Goal: Task Accomplishment & Management: Manage account settings

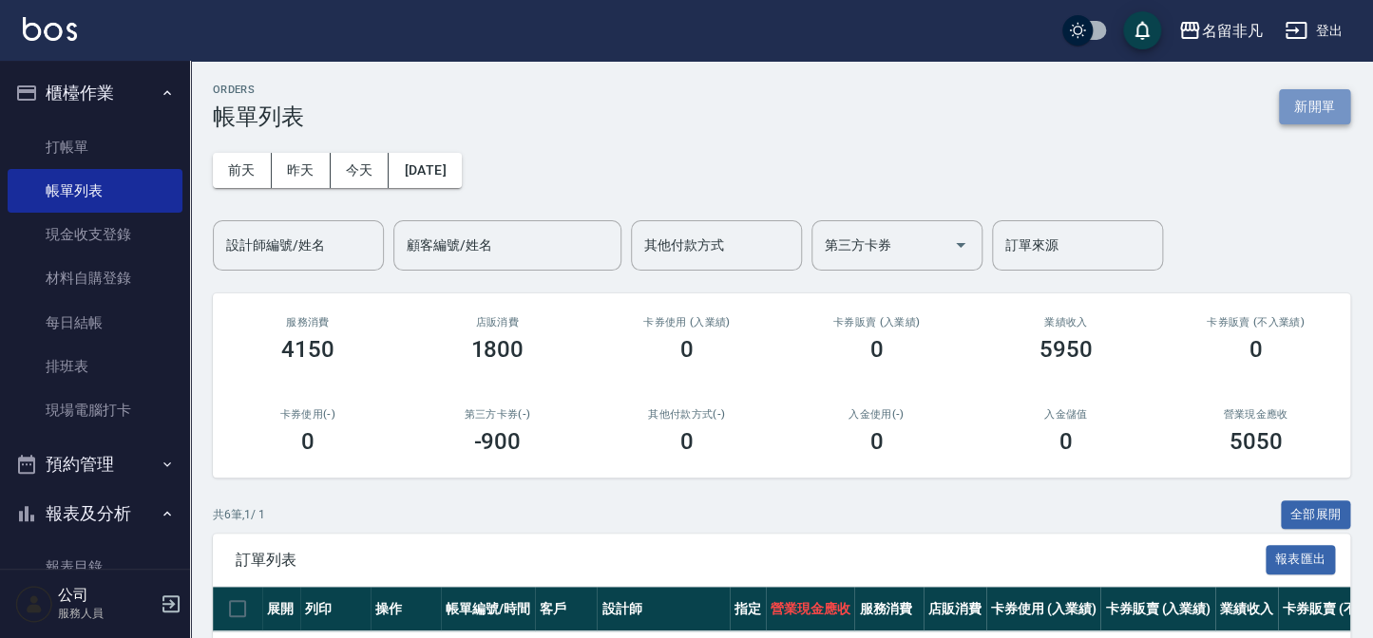
click at [1326, 108] on button "新開單" at bounding box center [1314, 106] width 71 height 35
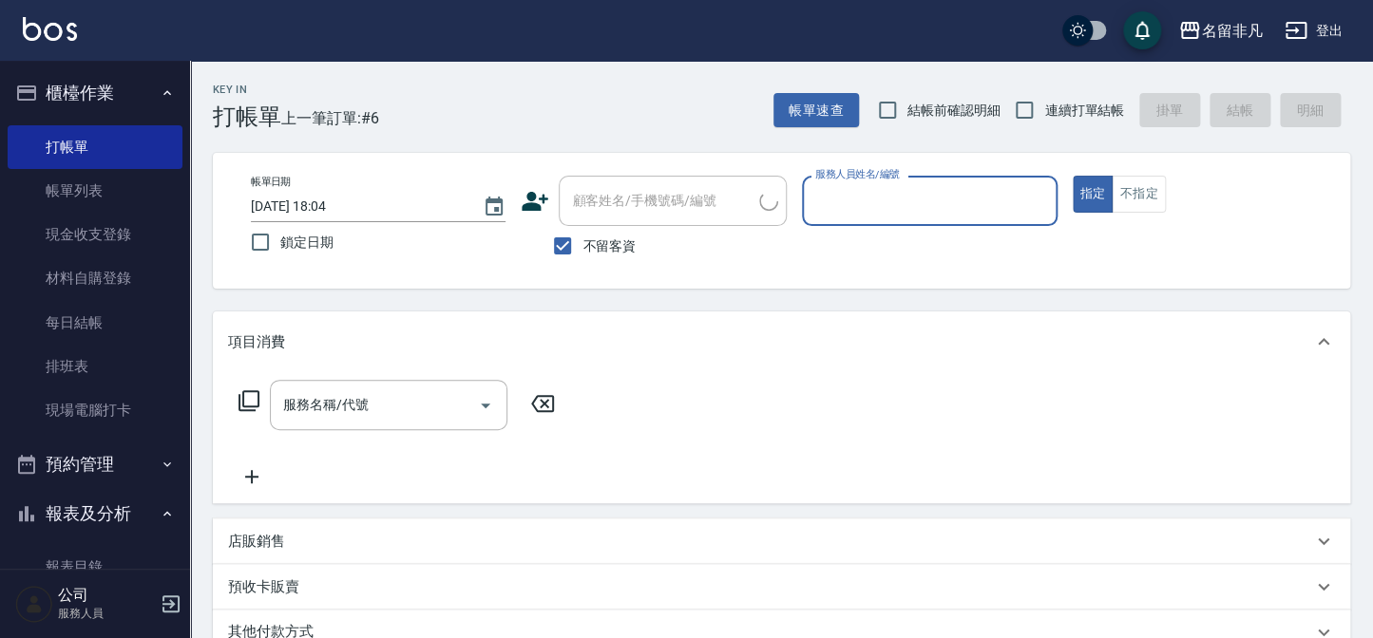
click at [1000, 199] on input "服務人員姓名/編號" at bounding box center [929, 200] width 238 height 33
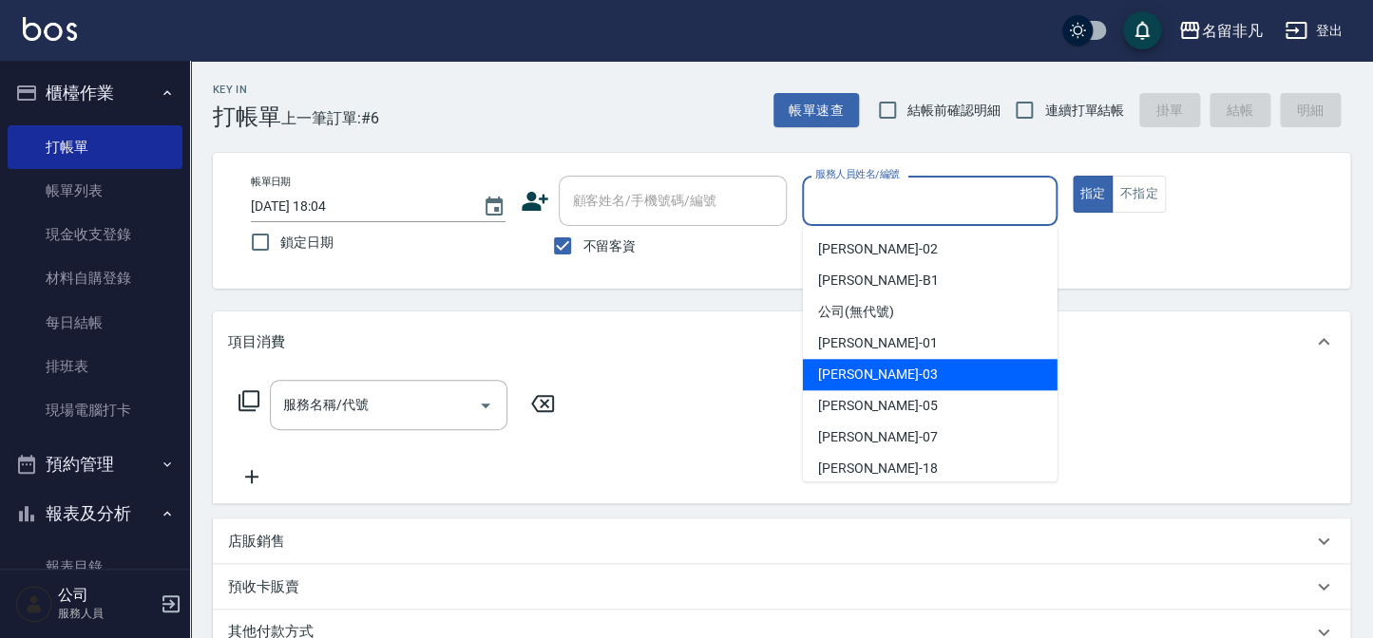
click at [906, 378] on div "[PERSON_NAME] -03" at bounding box center [930, 374] width 255 height 31
type input "[PERSON_NAME]-03"
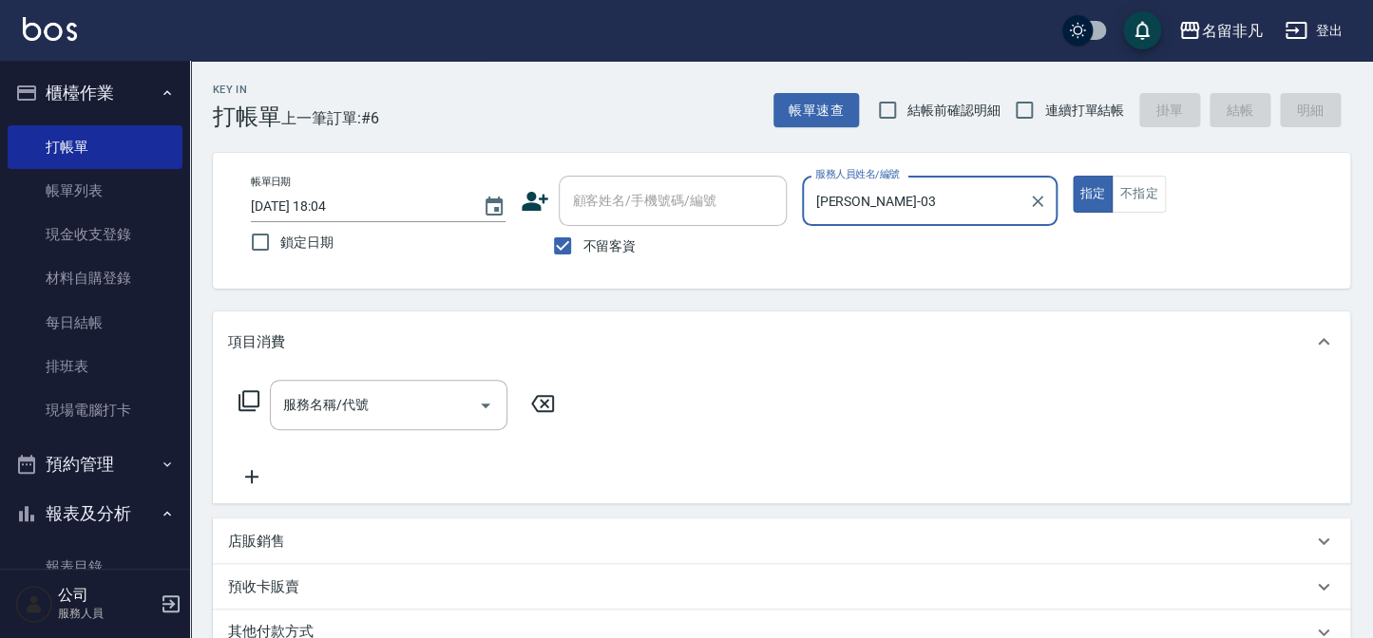
click at [250, 400] on icon at bounding box center [249, 401] width 23 height 23
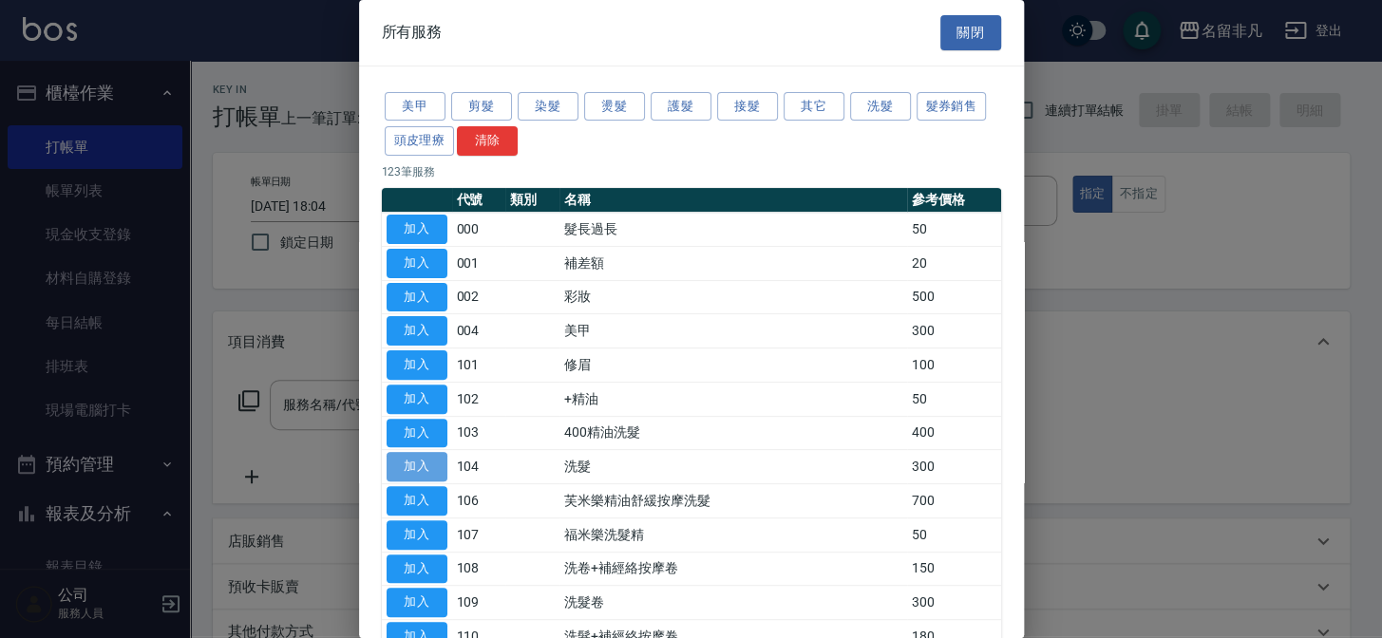
click at [426, 461] on button "加入" at bounding box center [417, 466] width 61 height 29
type input "洗髮(104)"
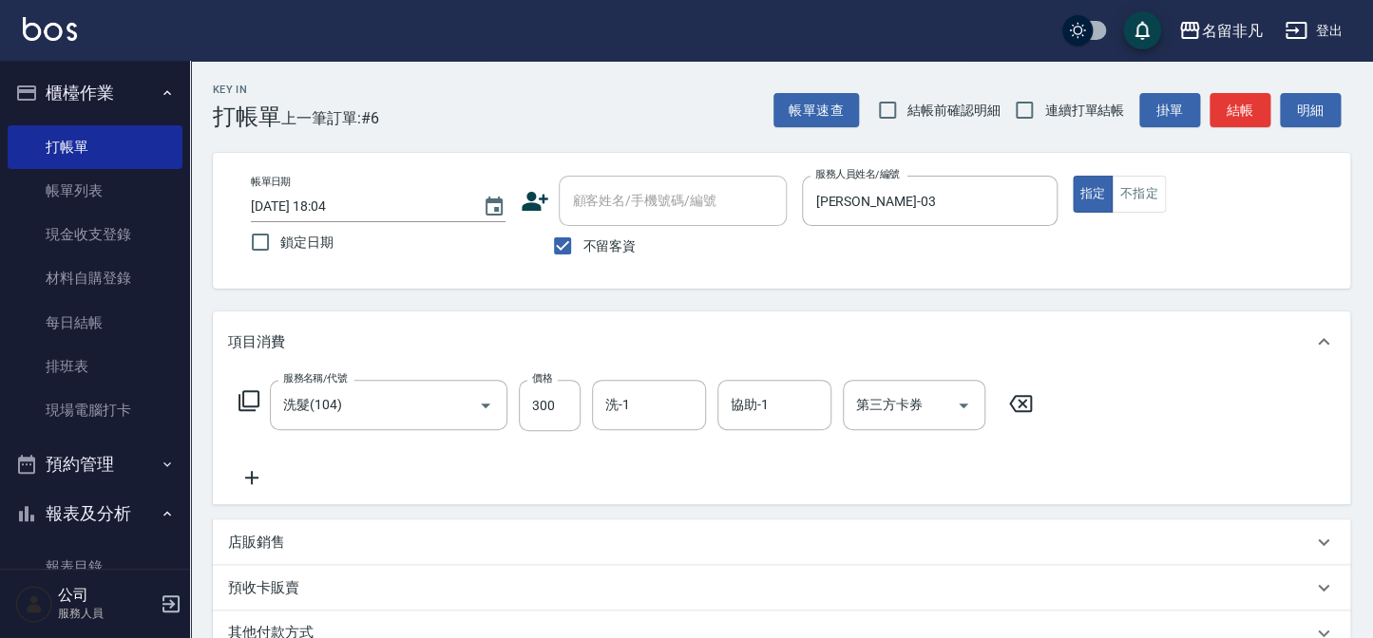
drag, startPoint x: 1088, startPoint y: 184, endPoint x: 1003, endPoint y: 326, distance: 164.9
click at [1087, 184] on button "指定" at bounding box center [1093, 194] width 41 height 37
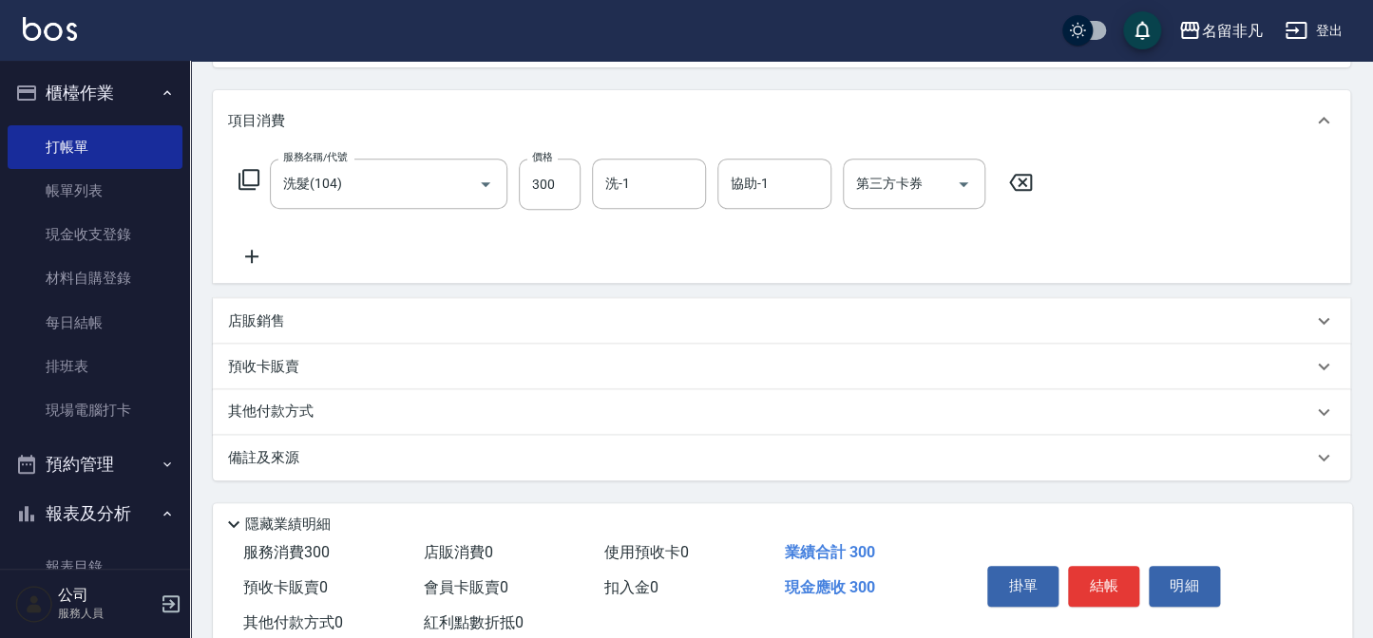
scroll to position [275, 0]
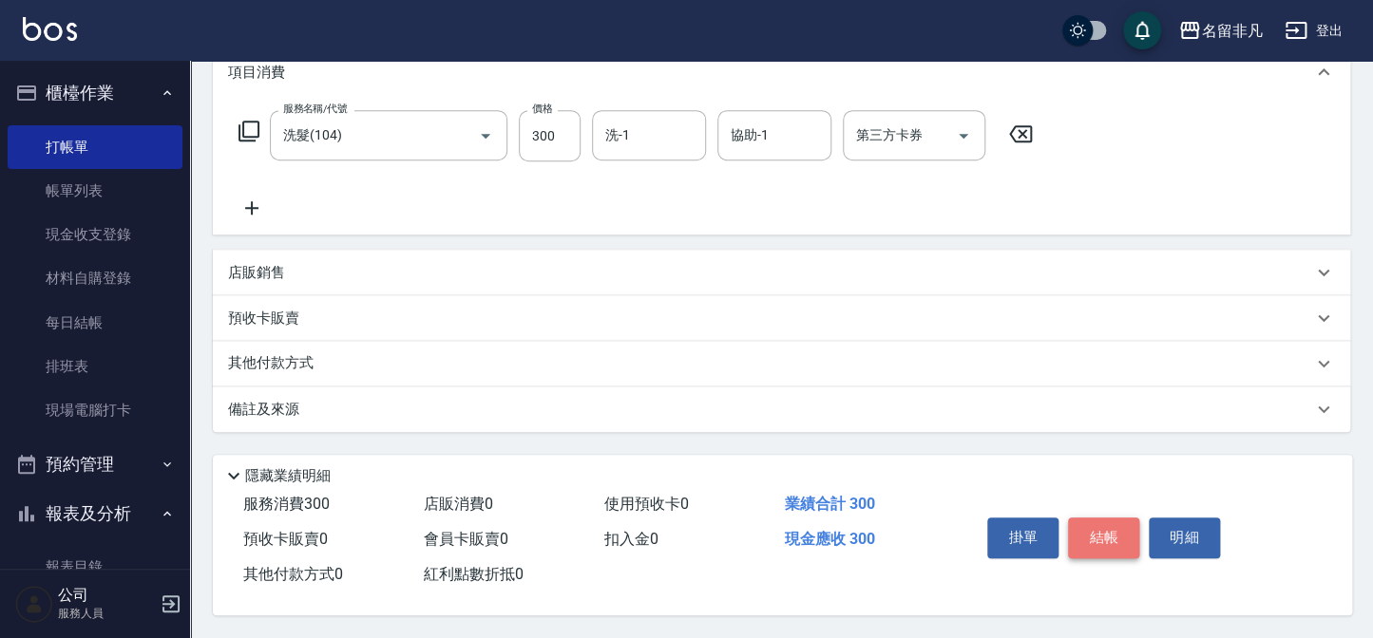
click at [1098, 535] on button "結帳" at bounding box center [1103, 538] width 71 height 40
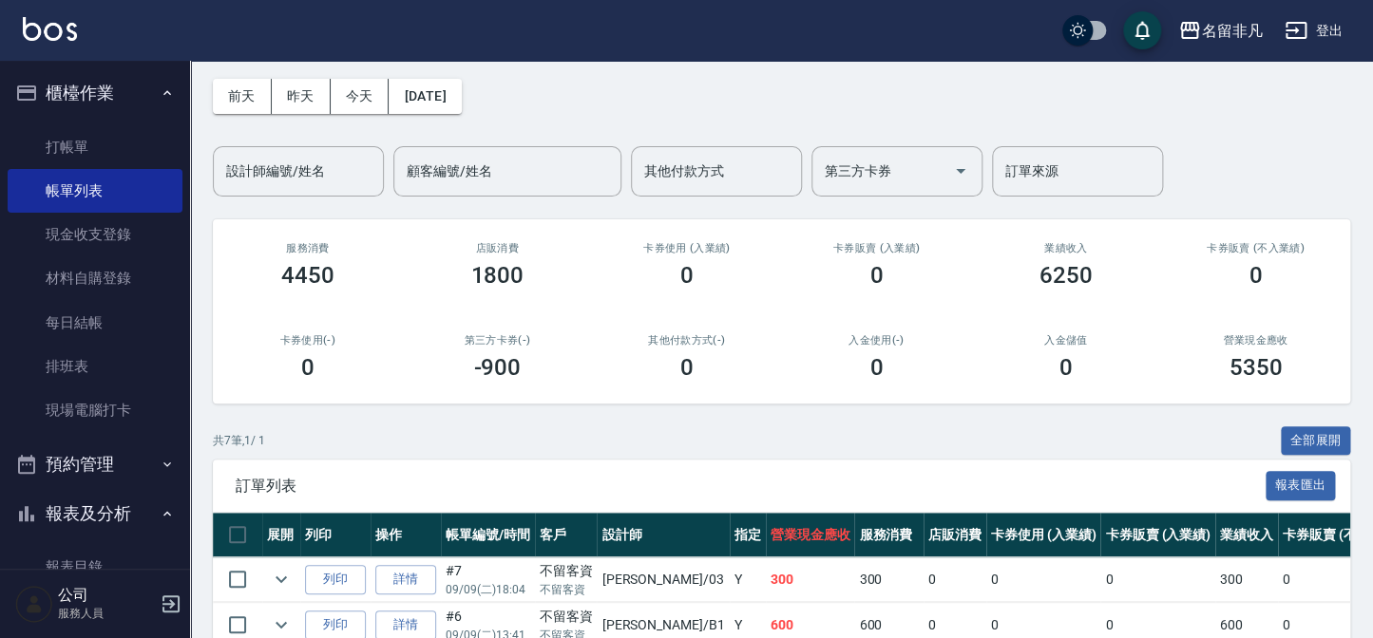
scroll to position [345, 0]
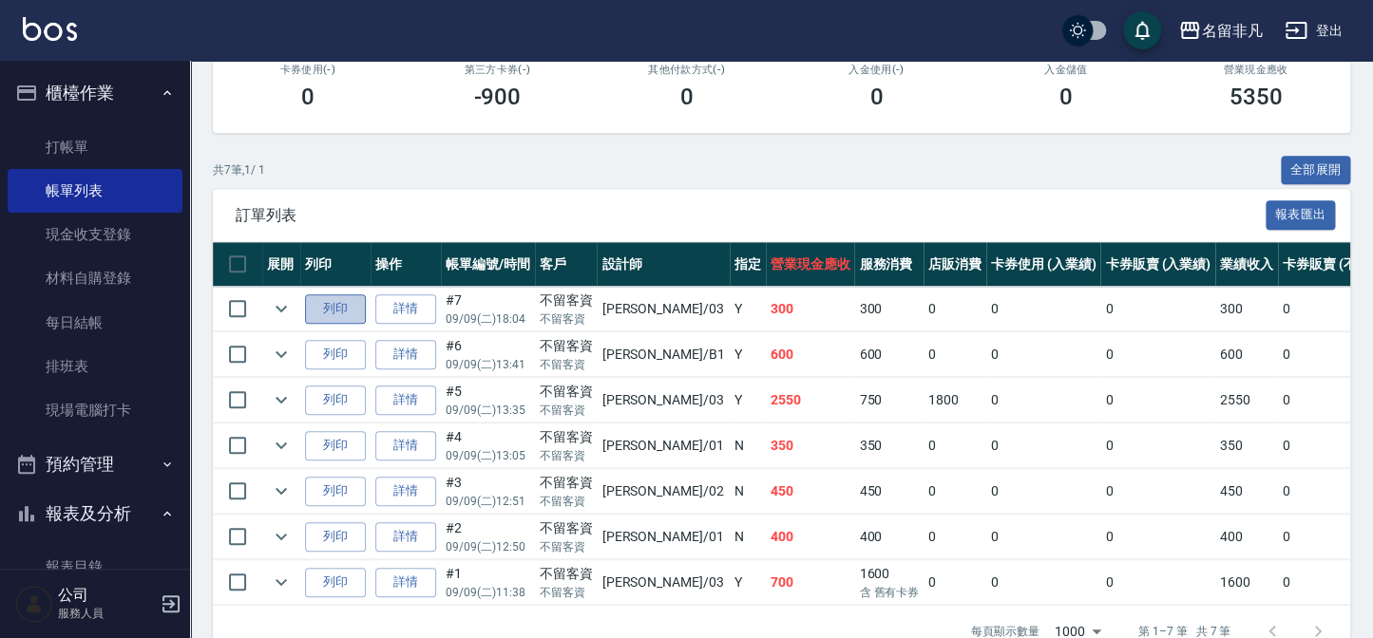
click at [319, 308] on button "列印" at bounding box center [335, 309] width 61 height 29
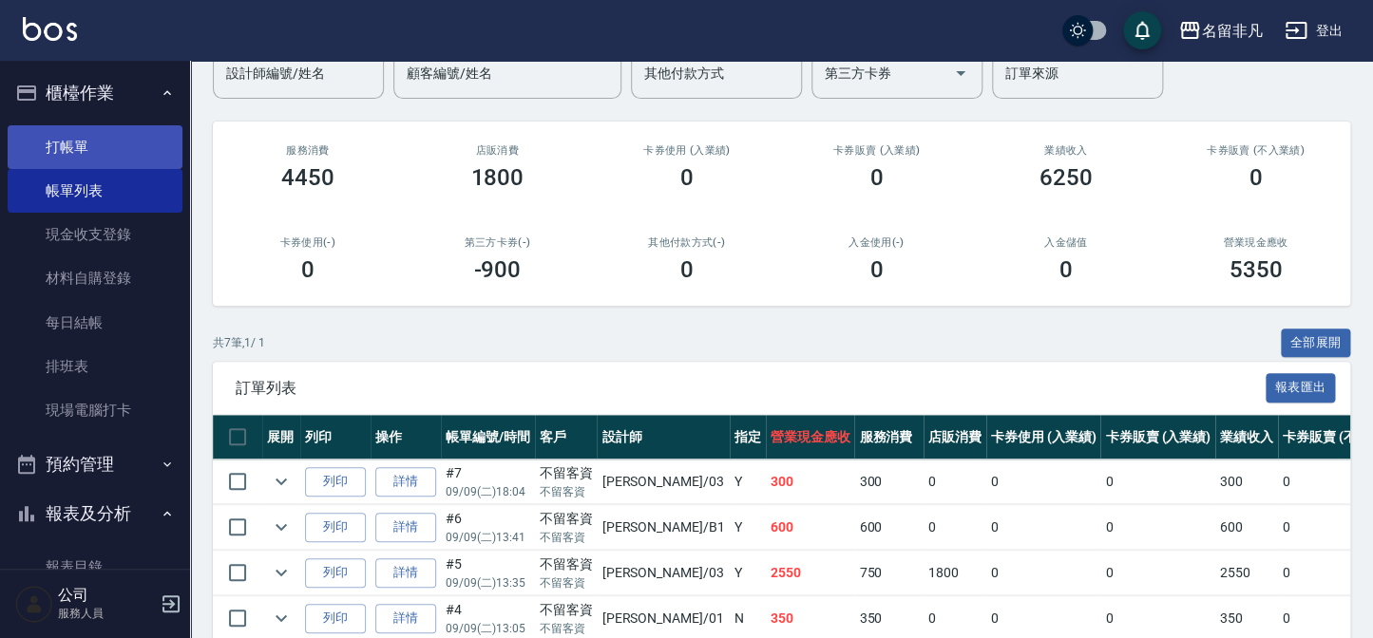
click at [48, 129] on link "打帳單" at bounding box center [95, 147] width 175 height 44
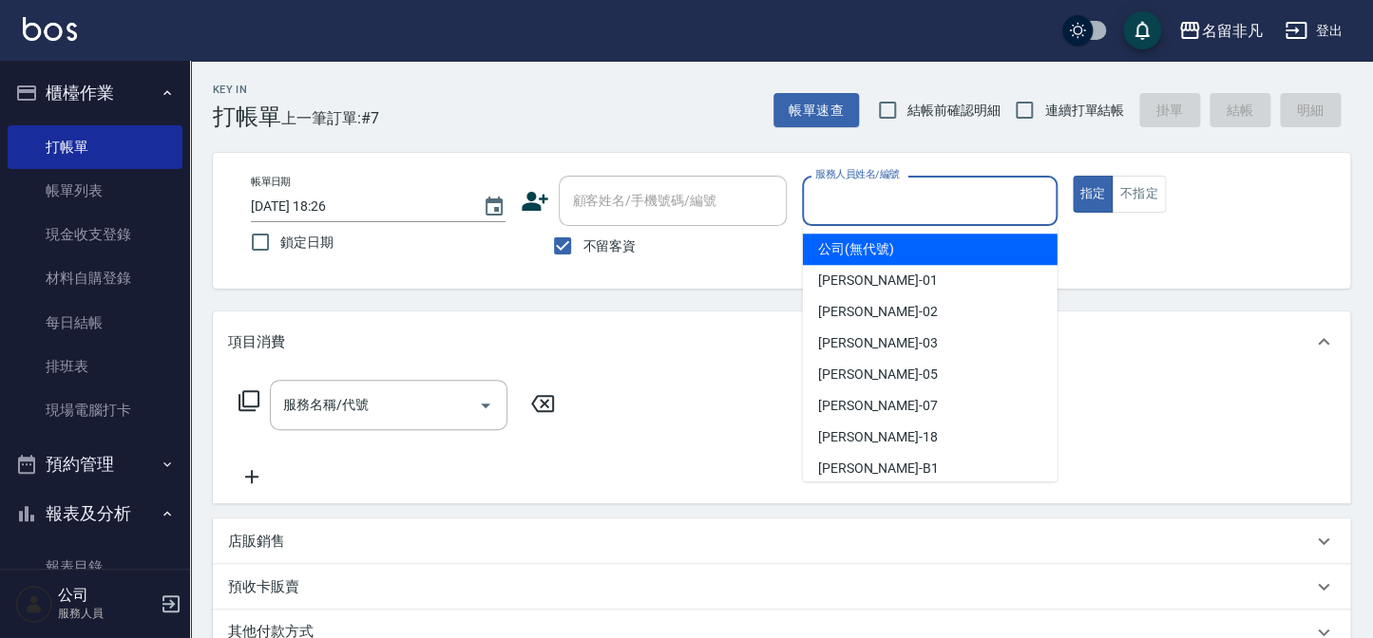
click at [995, 189] on input "服務人員姓名/編號" at bounding box center [929, 200] width 238 height 33
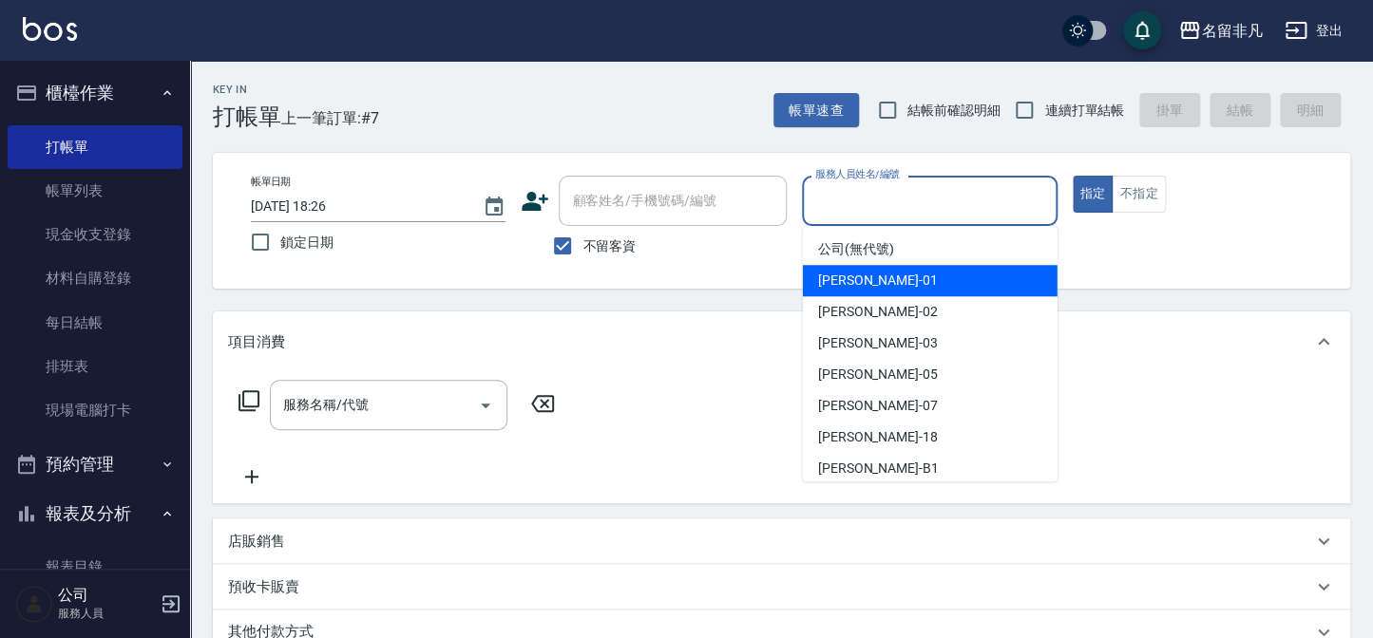
click at [991, 268] on div "[PERSON_NAME] -01" at bounding box center [930, 280] width 255 height 31
type input "[PERSON_NAME]-01"
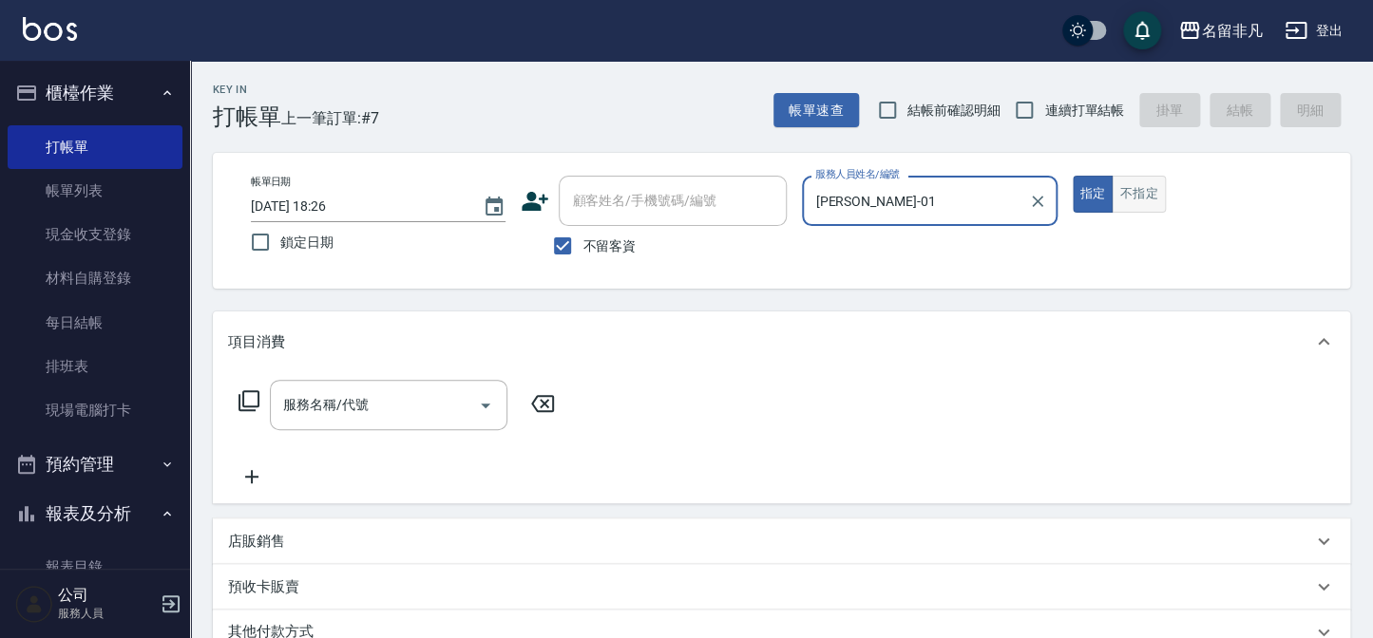
click at [1140, 200] on button "不指定" at bounding box center [1138, 194] width 53 height 37
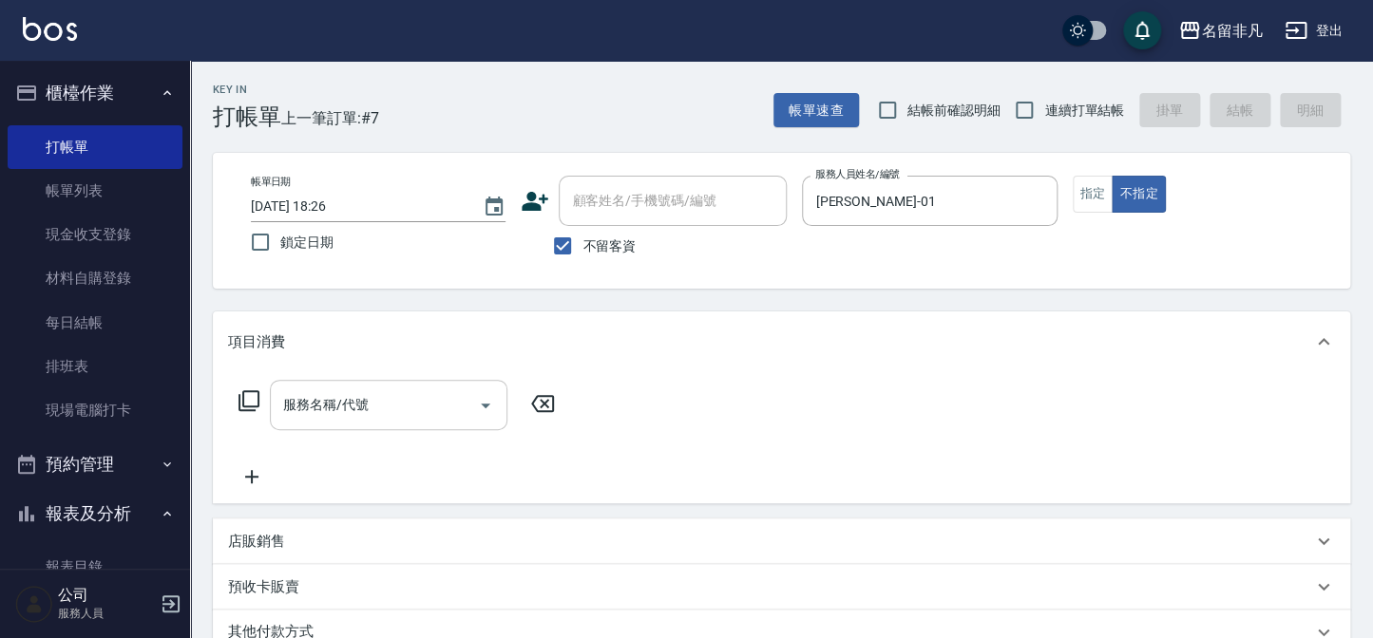
click at [387, 405] on input "服務名稱/代號" at bounding box center [374, 405] width 192 height 33
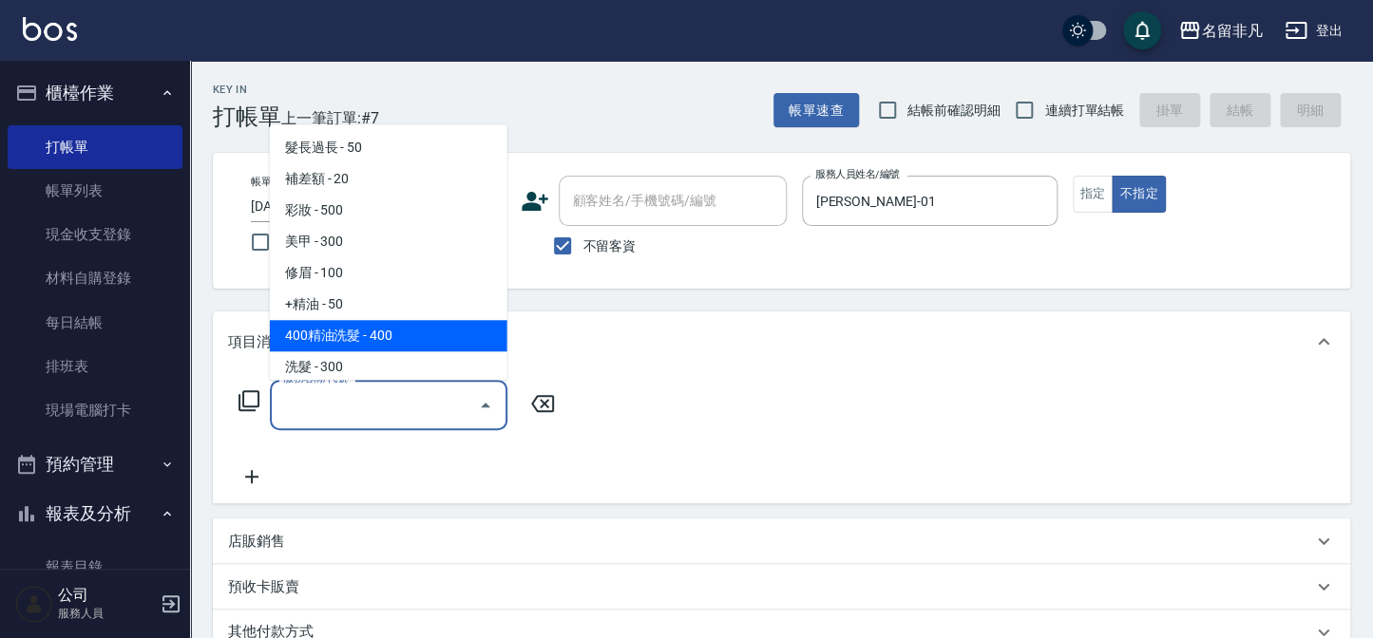
click at [380, 339] on span "400精油洗髮 - 400" at bounding box center [389, 335] width 238 height 31
type input "400精油洗髮(103)"
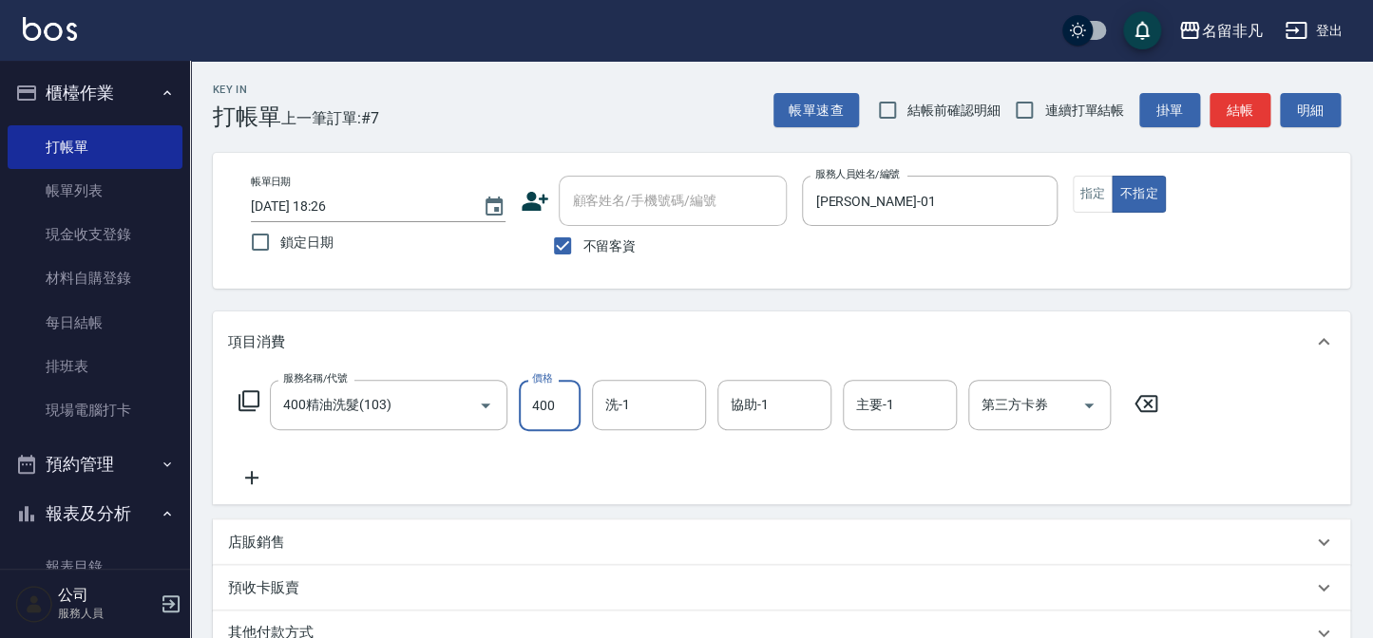
drag, startPoint x: 569, startPoint y: 412, endPoint x: 614, endPoint y: 412, distance: 44.7
click at [569, 412] on input "400" at bounding box center [550, 405] width 62 height 51
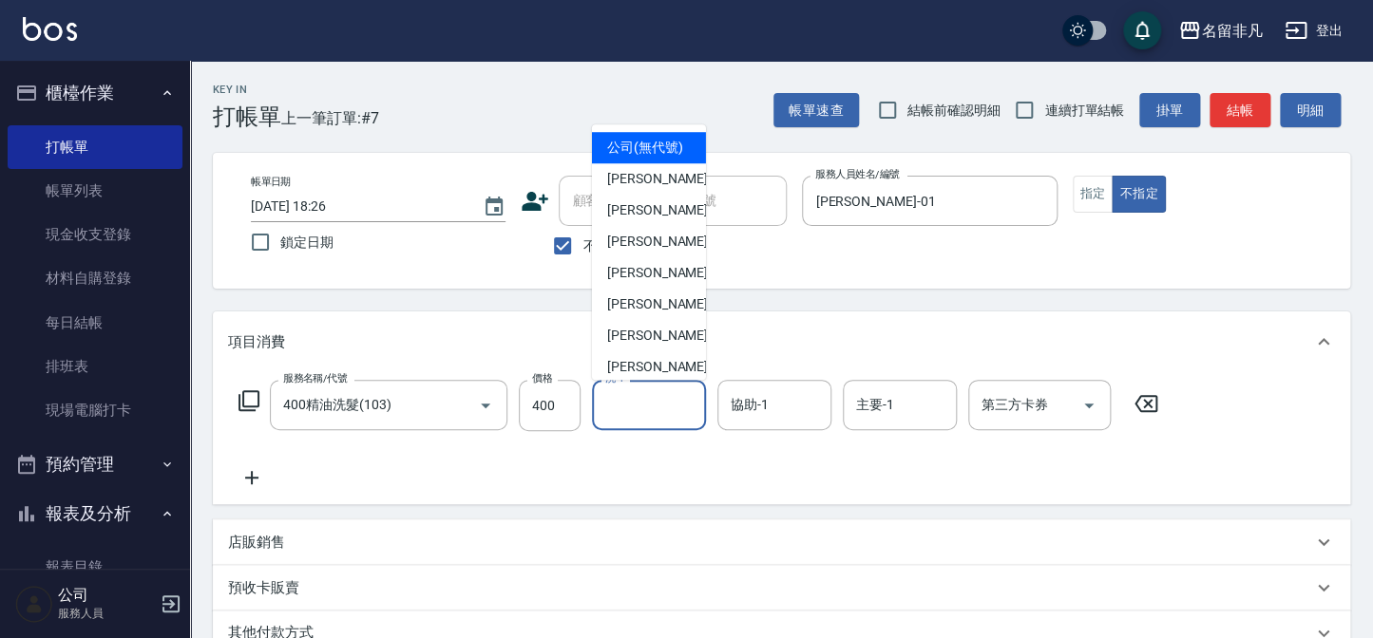
click at [614, 412] on input "洗-1" at bounding box center [648, 405] width 97 height 33
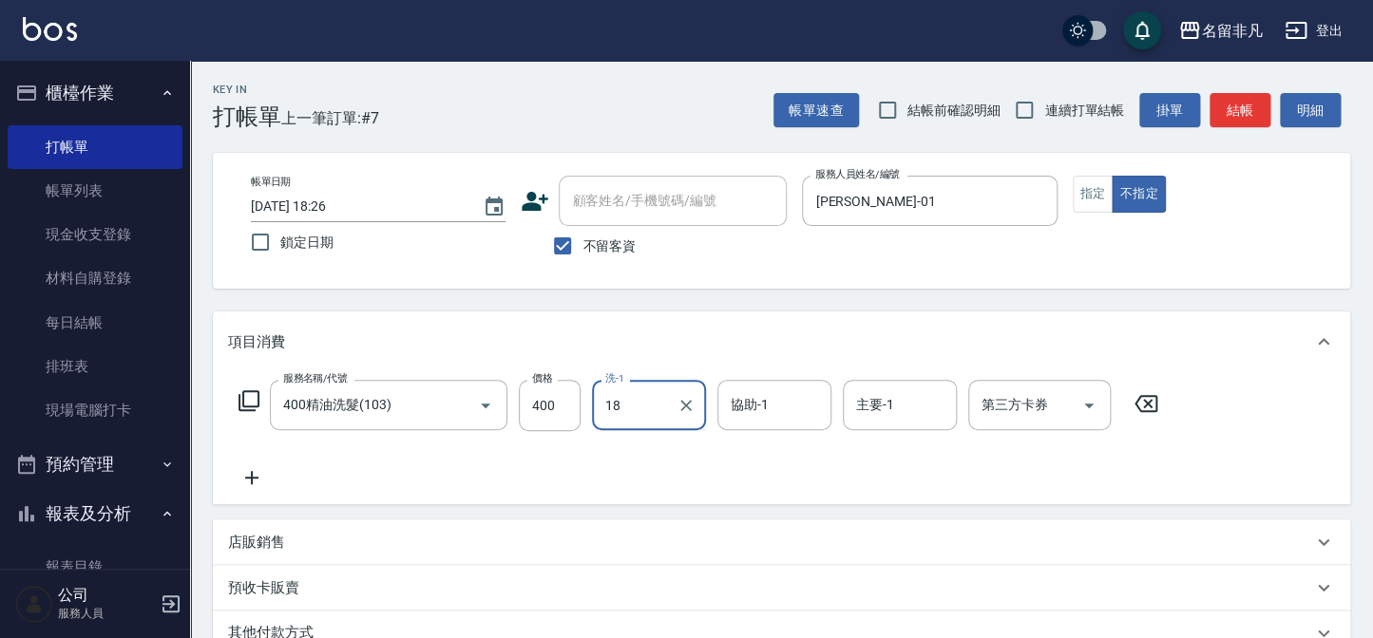
type input "[PERSON_NAME]-18"
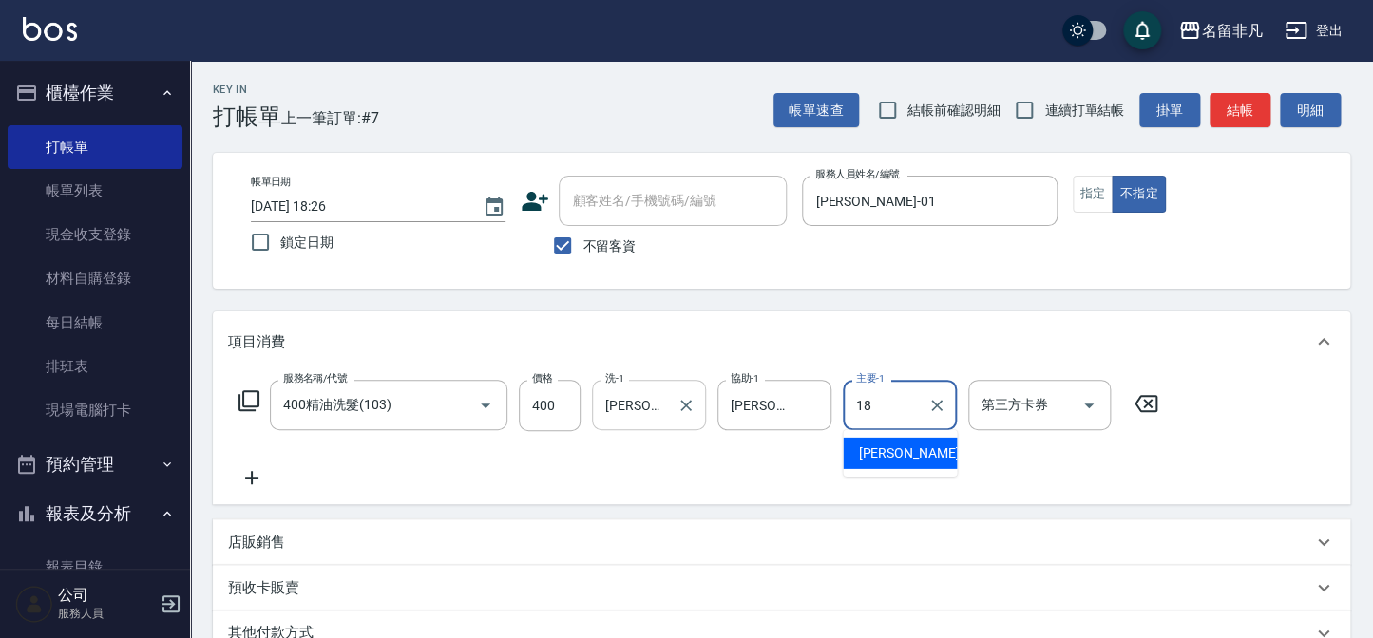
type input "[PERSON_NAME]-18"
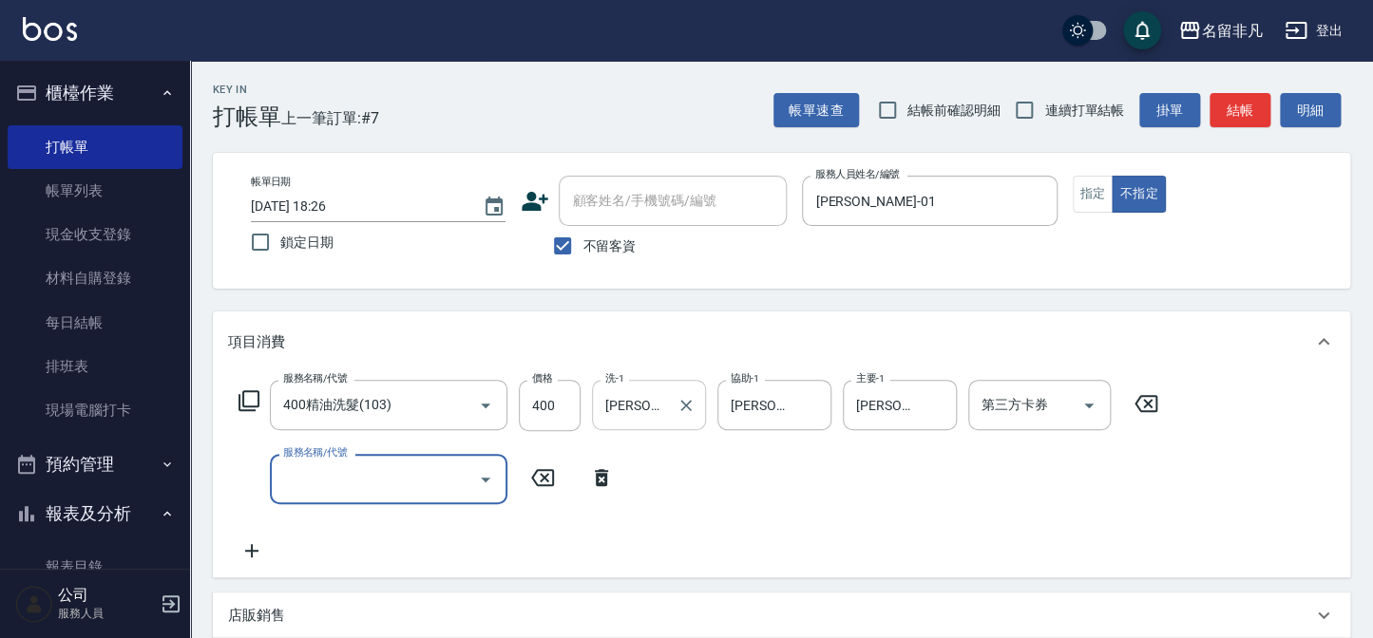
type input "1"
type input "髮長過長(000)"
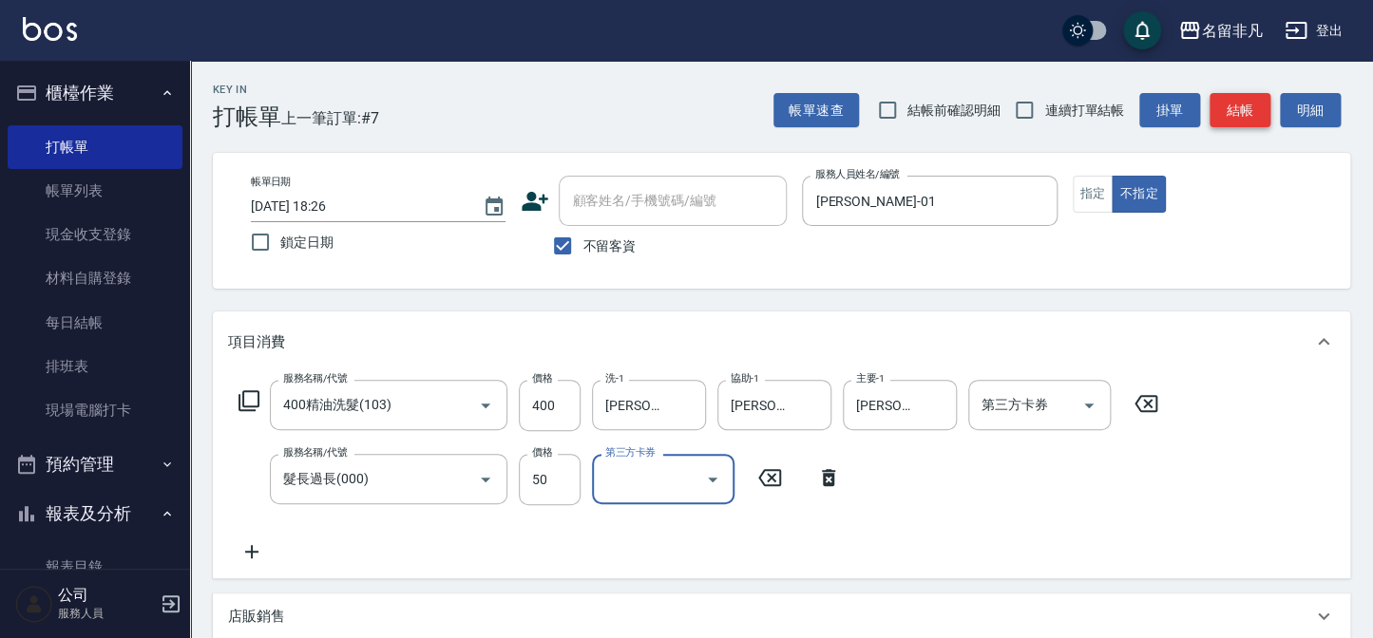
click at [1233, 105] on button "結帳" at bounding box center [1239, 110] width 61 height 35
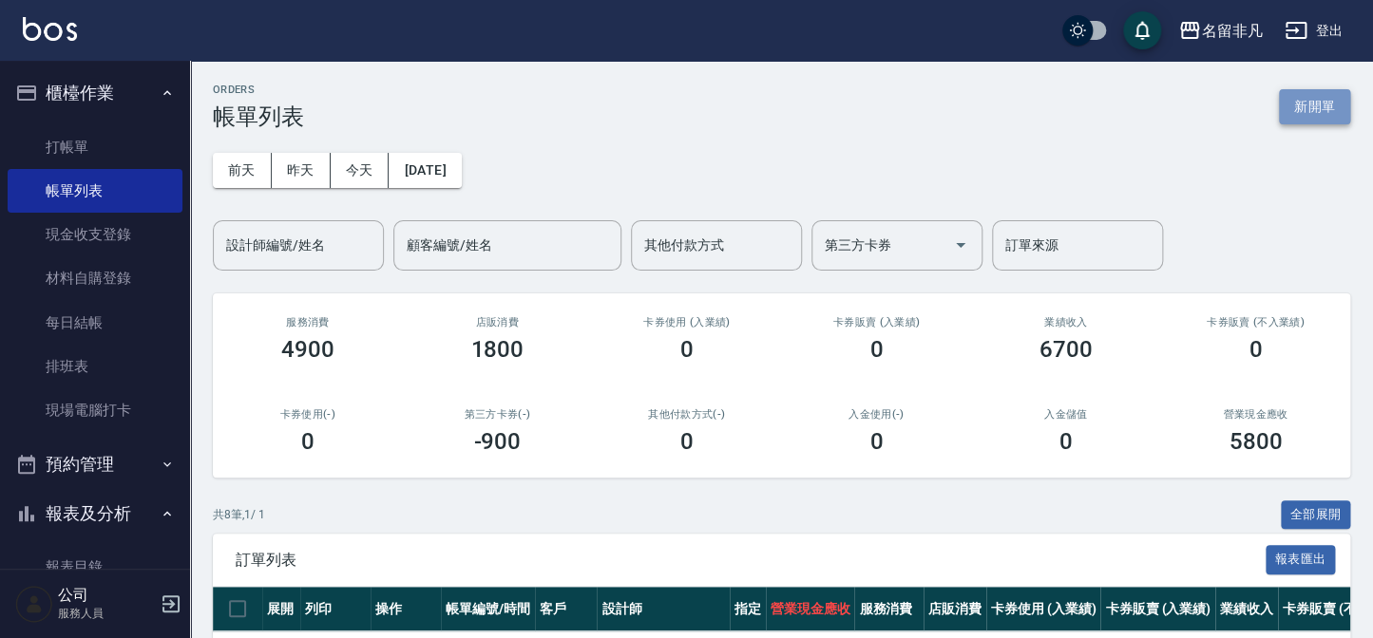
click at [1323, 105] on button "新開單" at bounding box center [1314, 106] width 71 height 35
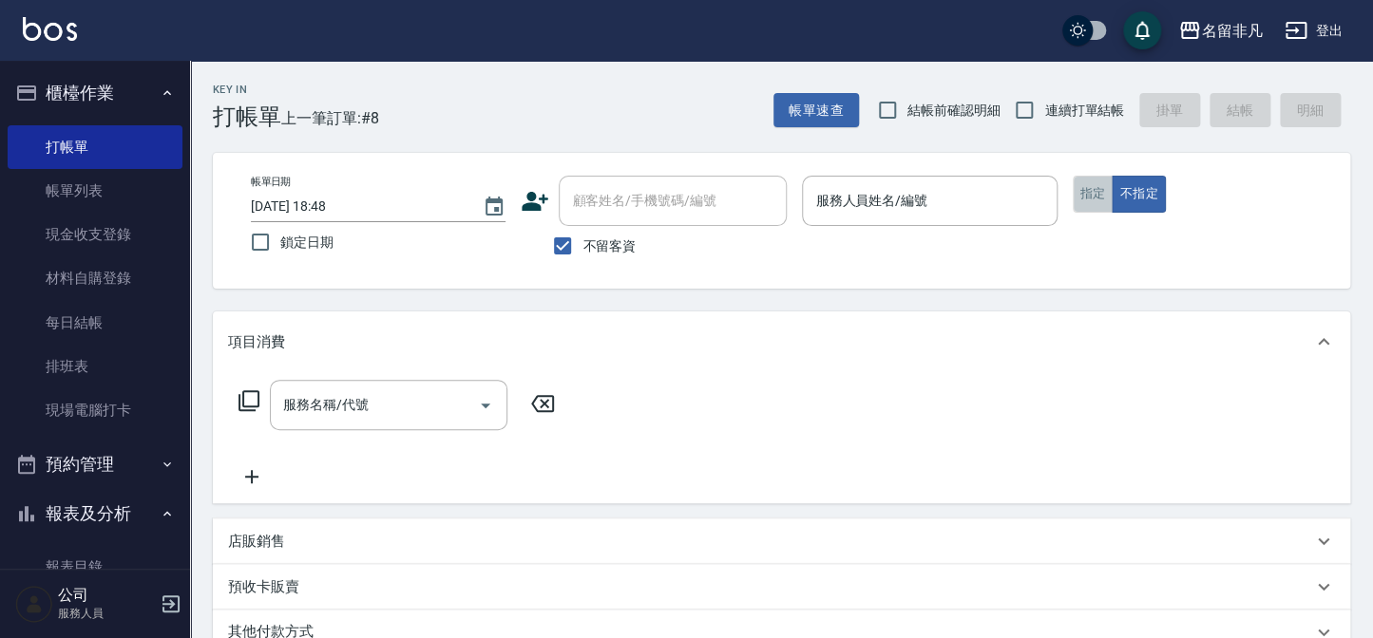
click at [1098, 194] on button "指定" at bounding box center [1093, 194] width 41 height 37
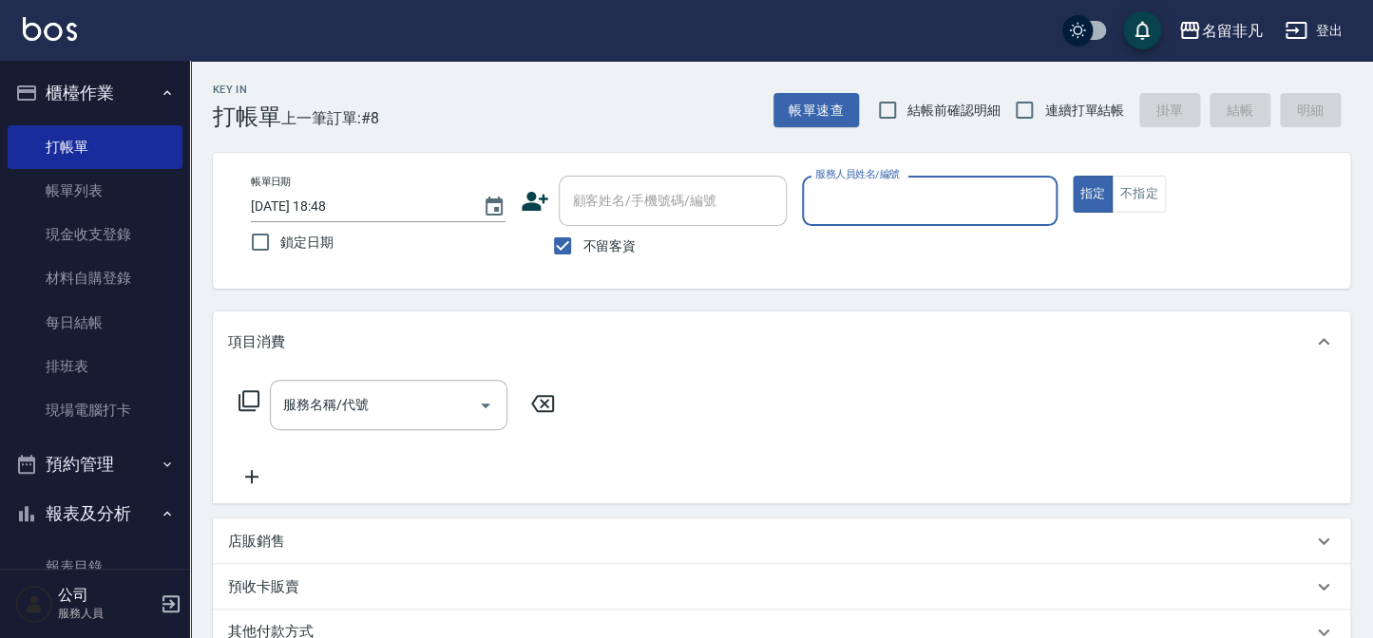
click at [942, 209] on input "服務人員姓名/編號" at bounding box center [929, 200] width 238 height 33
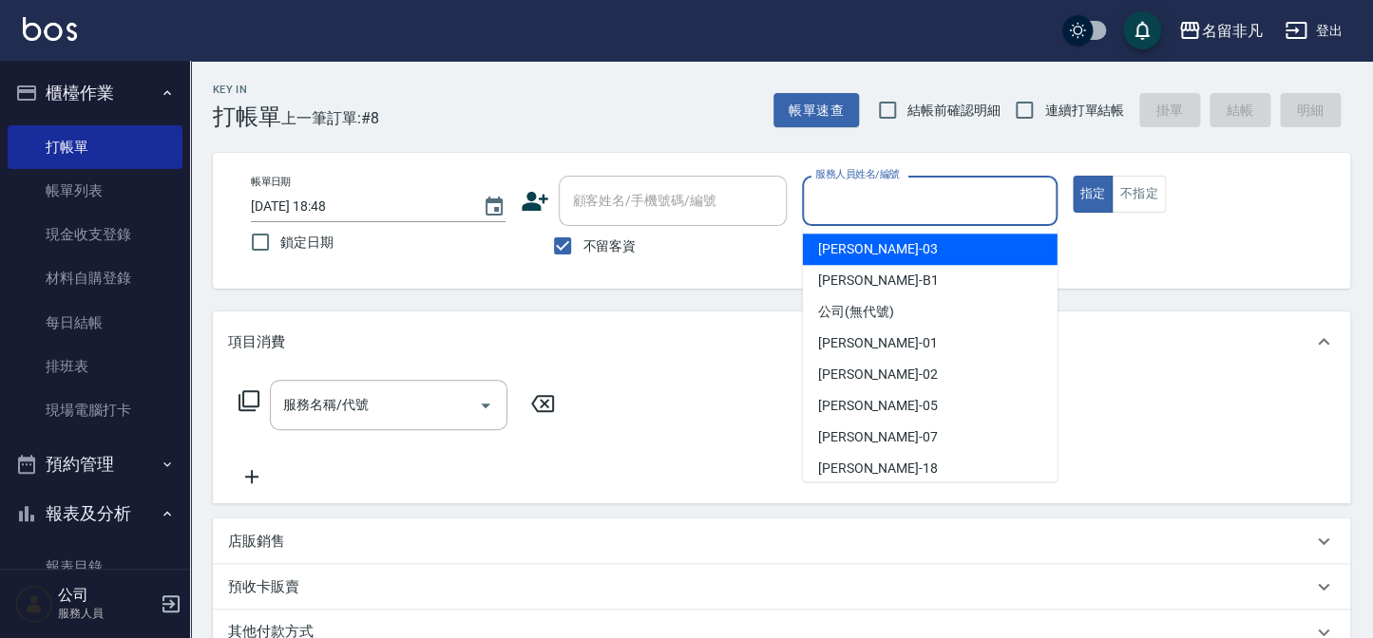
click at [921, 241] on div "[PERSON_NAME] -03" at bounding box center [930, 249] width 255 height 31
type input "[PERSON_NAME]-03"
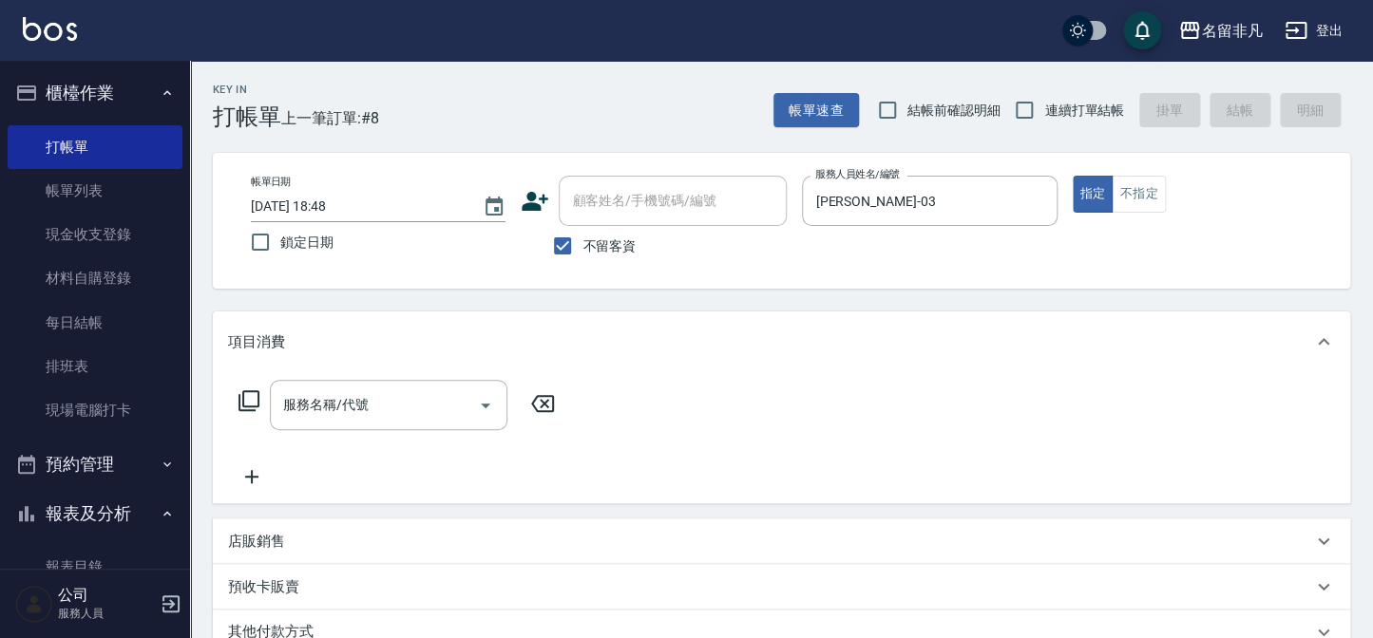
click at [240, 390] on icon at bounding box center [249, 401] width 23 height 23
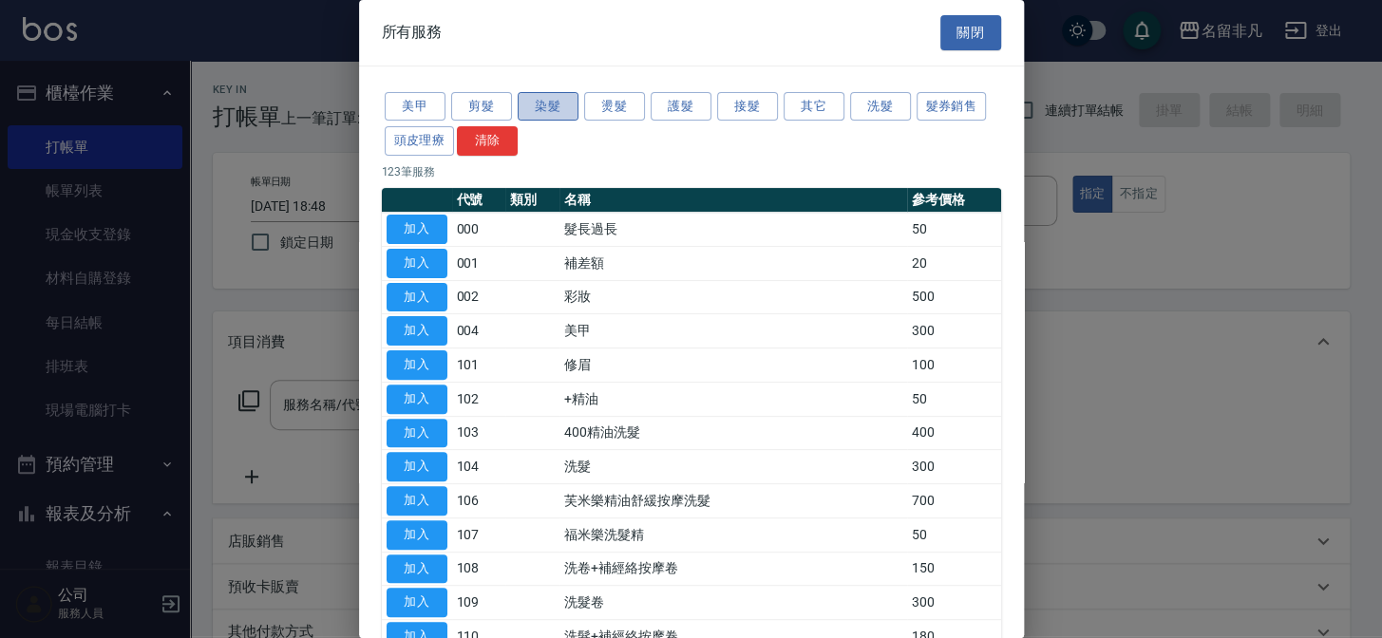
click at [545, 106] on button "染髮" at bounding box center [548, 106] width 61 height 29
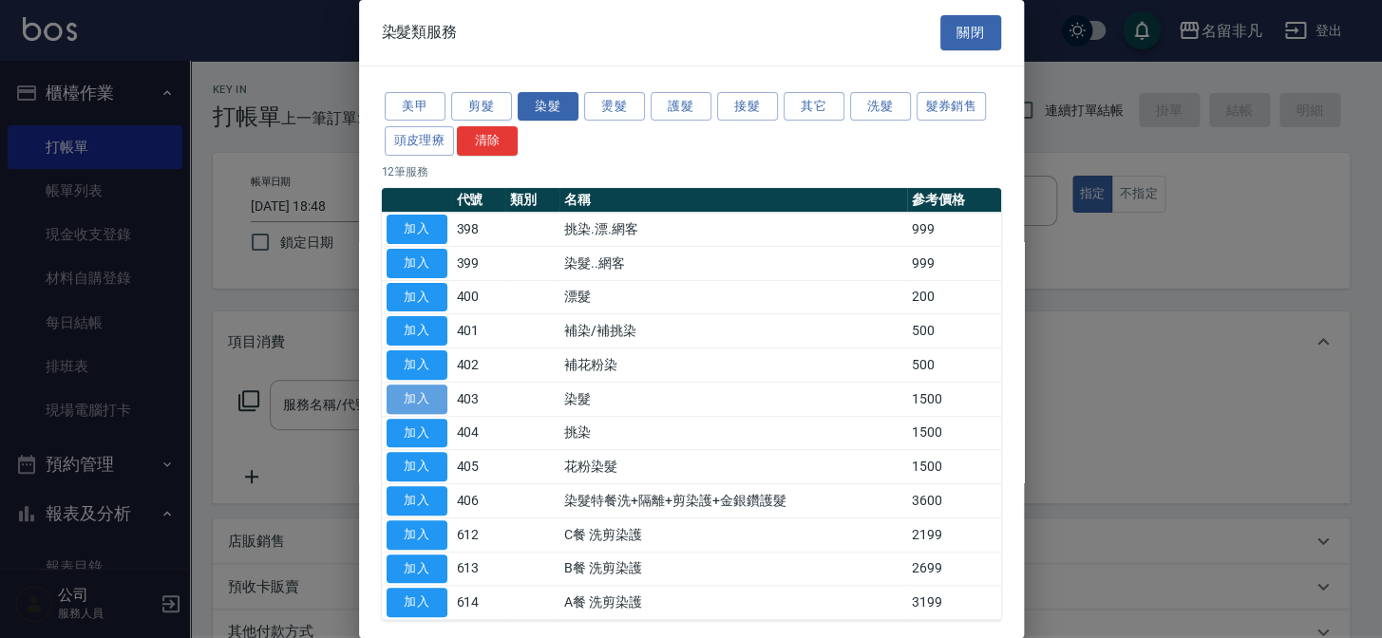
click at [417, 394] on button "加入" at bounding box center [417, 399] width 61 height 29
type input "染髮(403)"
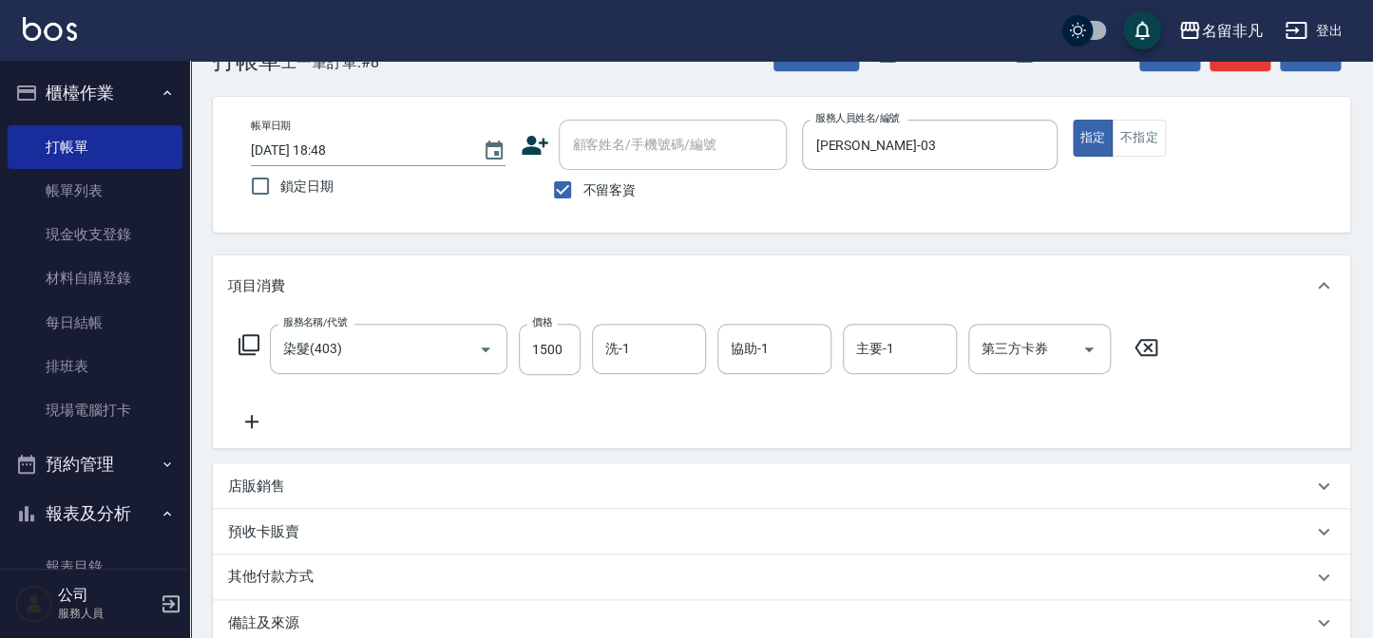
scroll to position [86, 0]
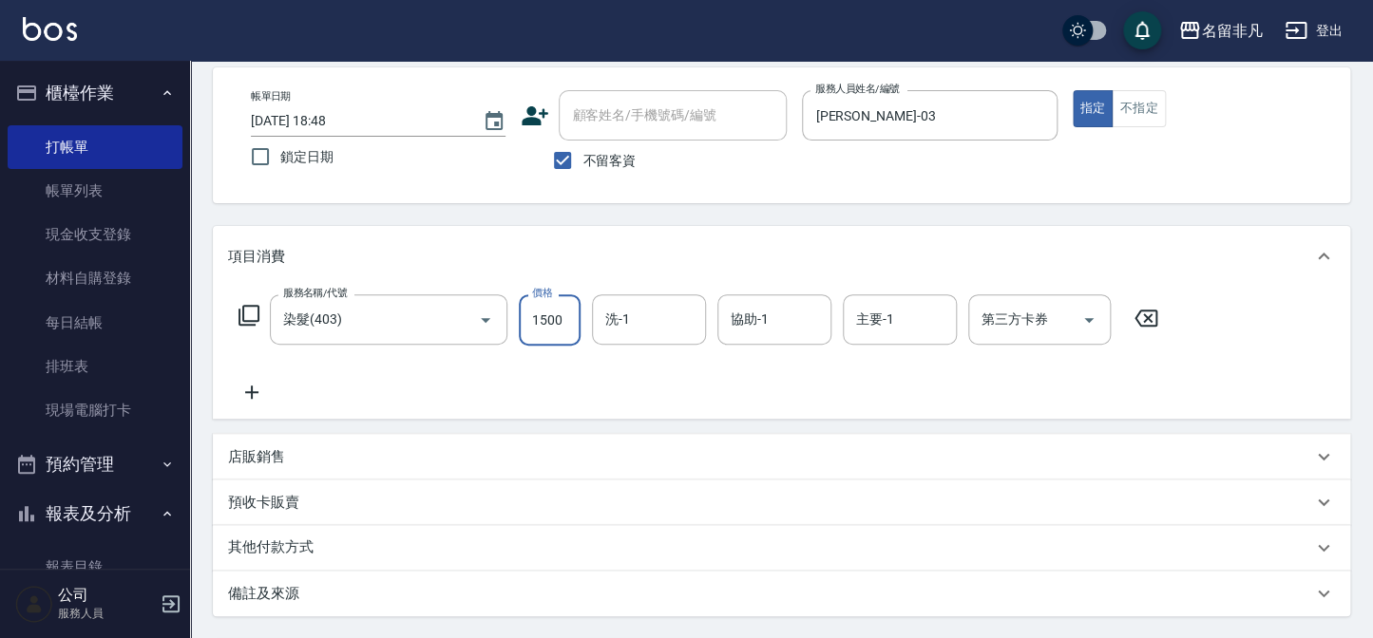
click at [559, 314] on input "1500" at bounding box center [550, 320] width 62 height 51
type input "3000"
click at [257, 390] on icon at bounding box center [252, 392] width 48 height 23
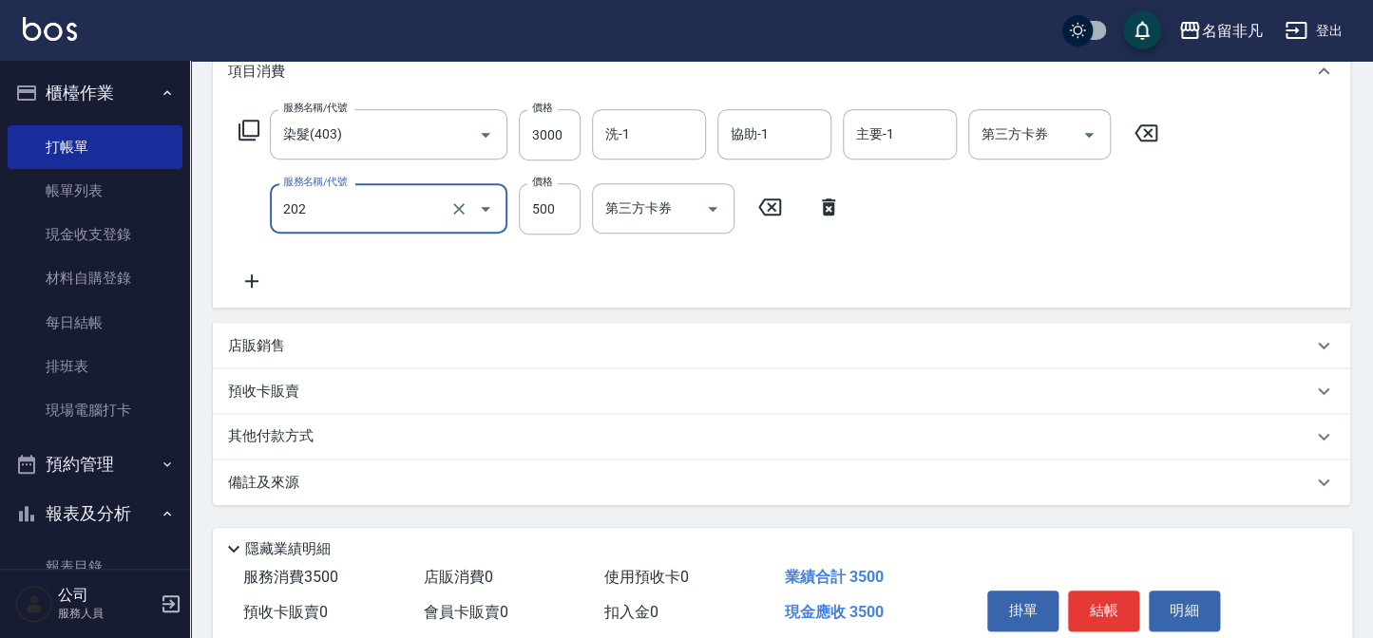
scroll to position [345, 0]
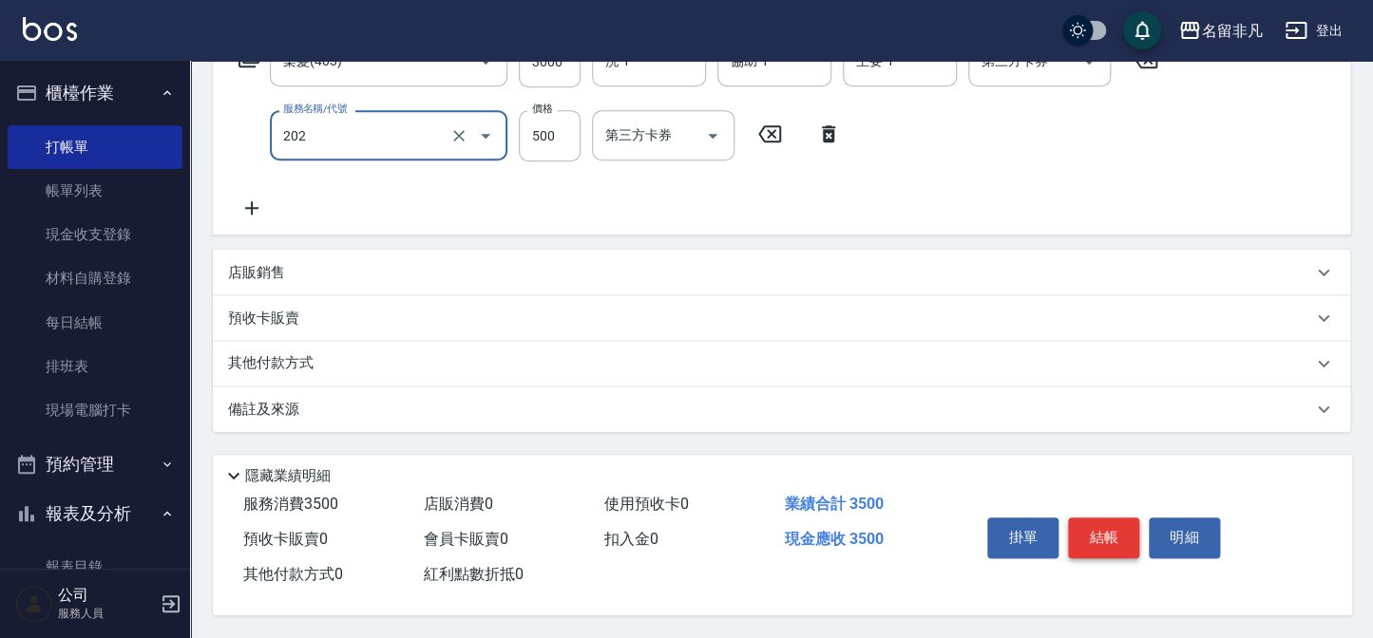
type input "剪髮(202)"
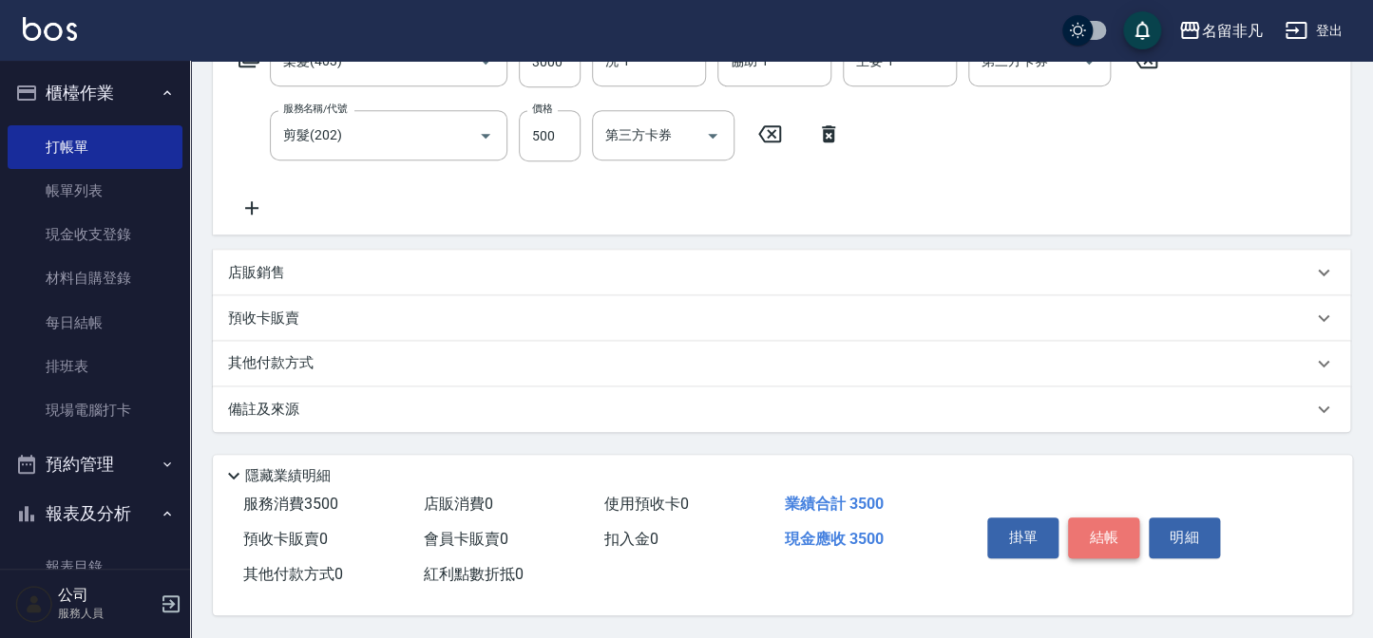
click at [1111, 530] on button "結帳" at bounding box center [1103, 538] width 71 height 40
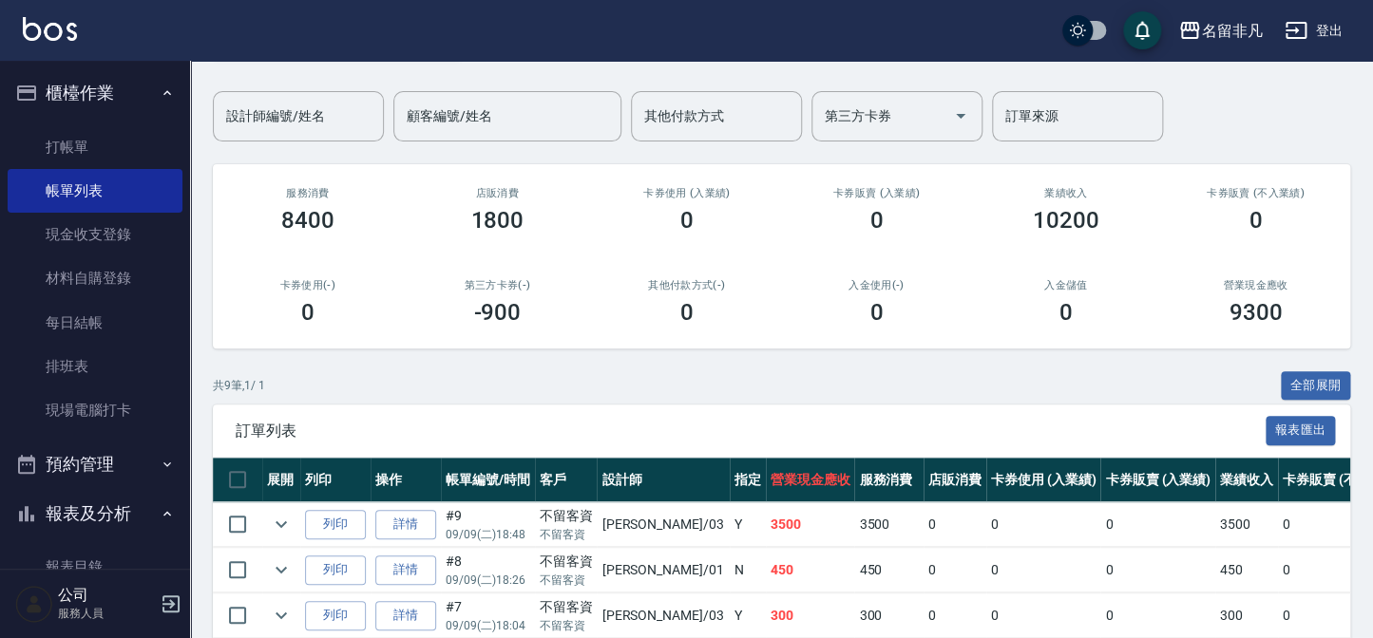
scroll to position [172, 0]
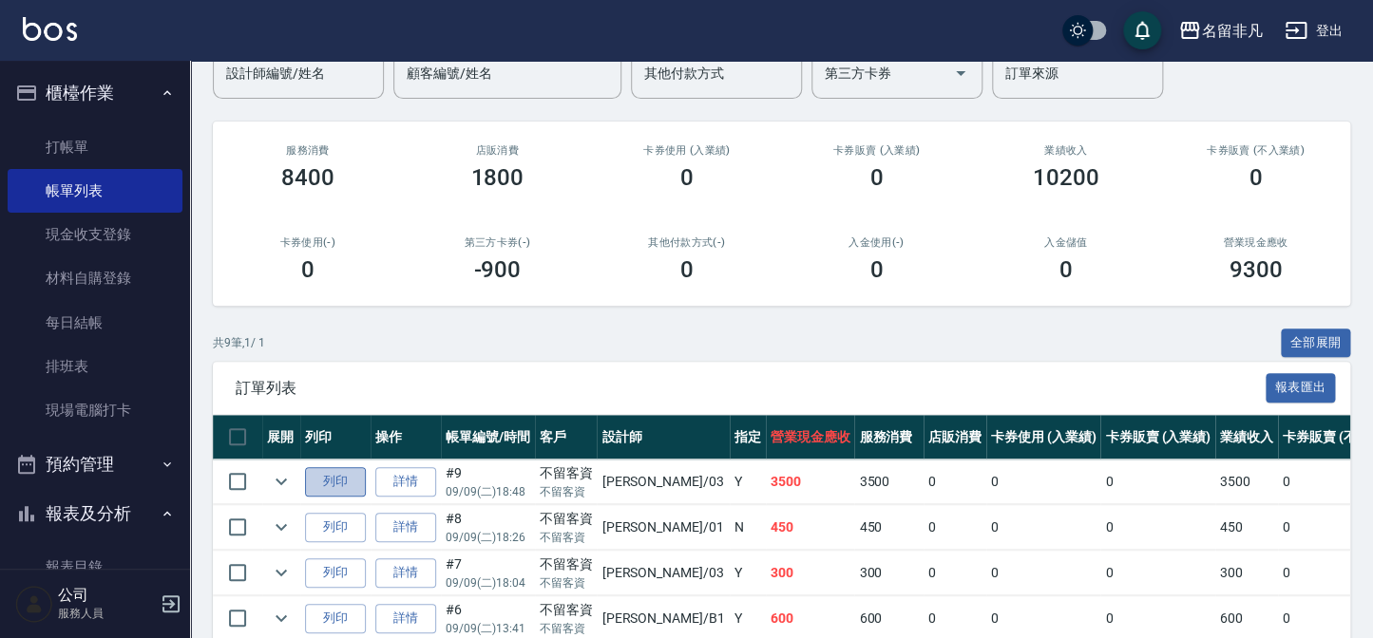
click at [333, 481] on button "列印" at bounding box center [335, 481] width 61 height 29
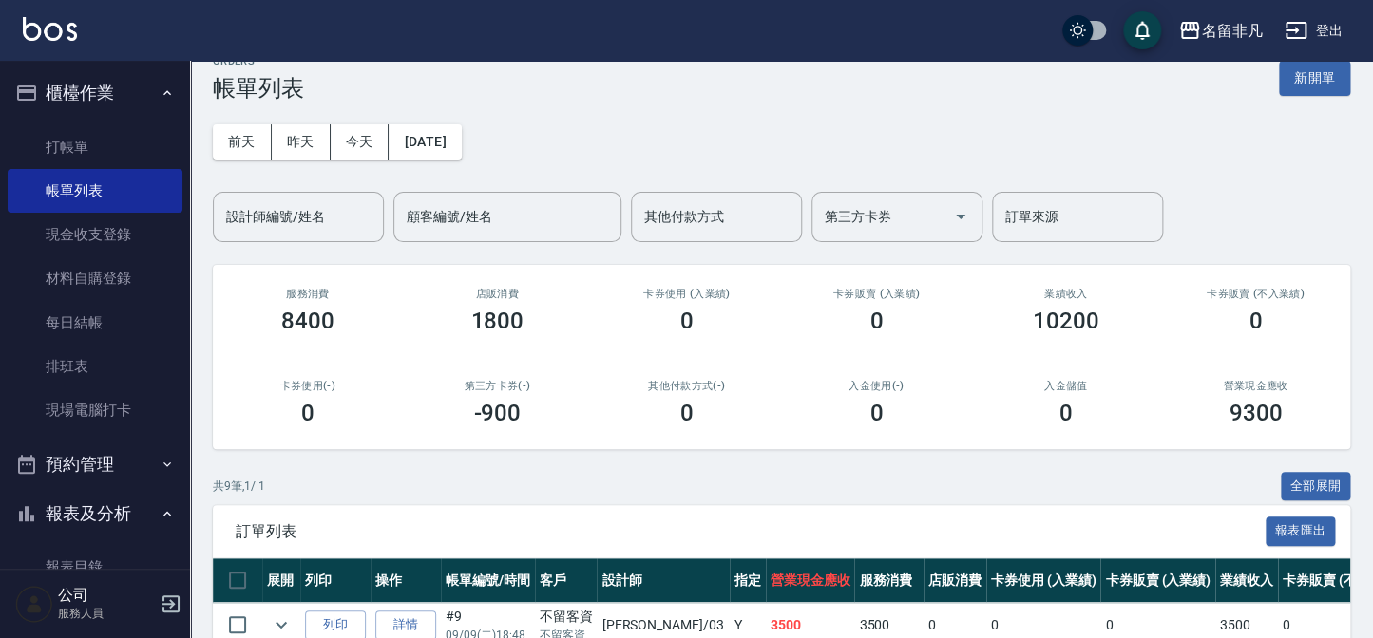
scroll to position [0, 0]
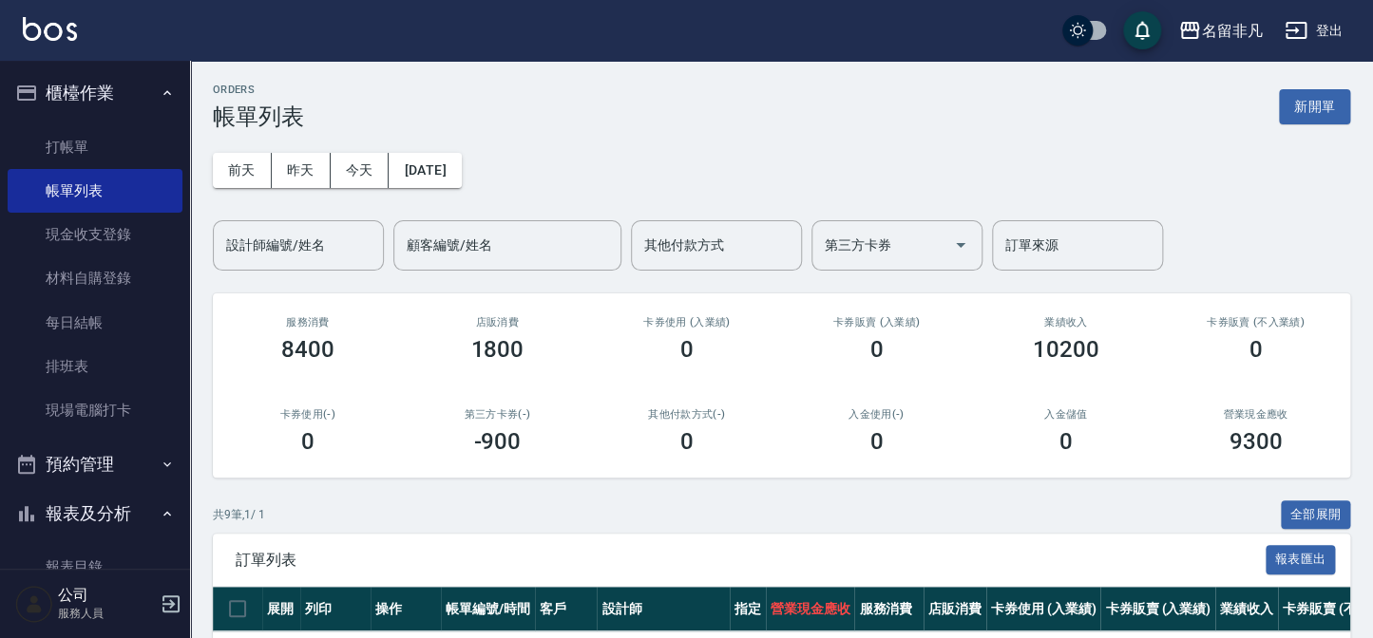
drag, startPoint x: 1307, startPoint y: 103, endPoint x: 1197, endPoint y: 163, distance: 125.9
click at [1307, 103] on button "新開單" at bounding box center [1314, 106] width 71 height 35
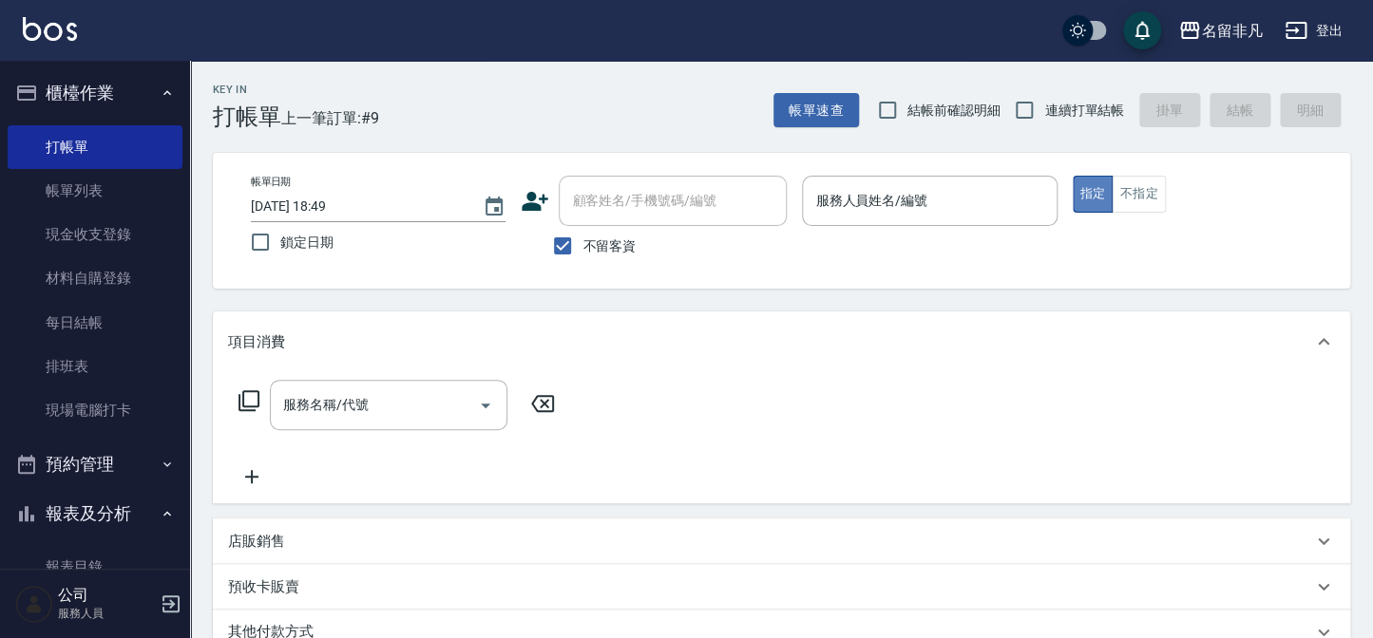
click at [1092, 189] on button "指定" at bounding box center [1093, 194] width 41 height 37
click at [965, 208] on input "服務人員姓名/編號" at bounding box center [929, 200] width 238 height 33
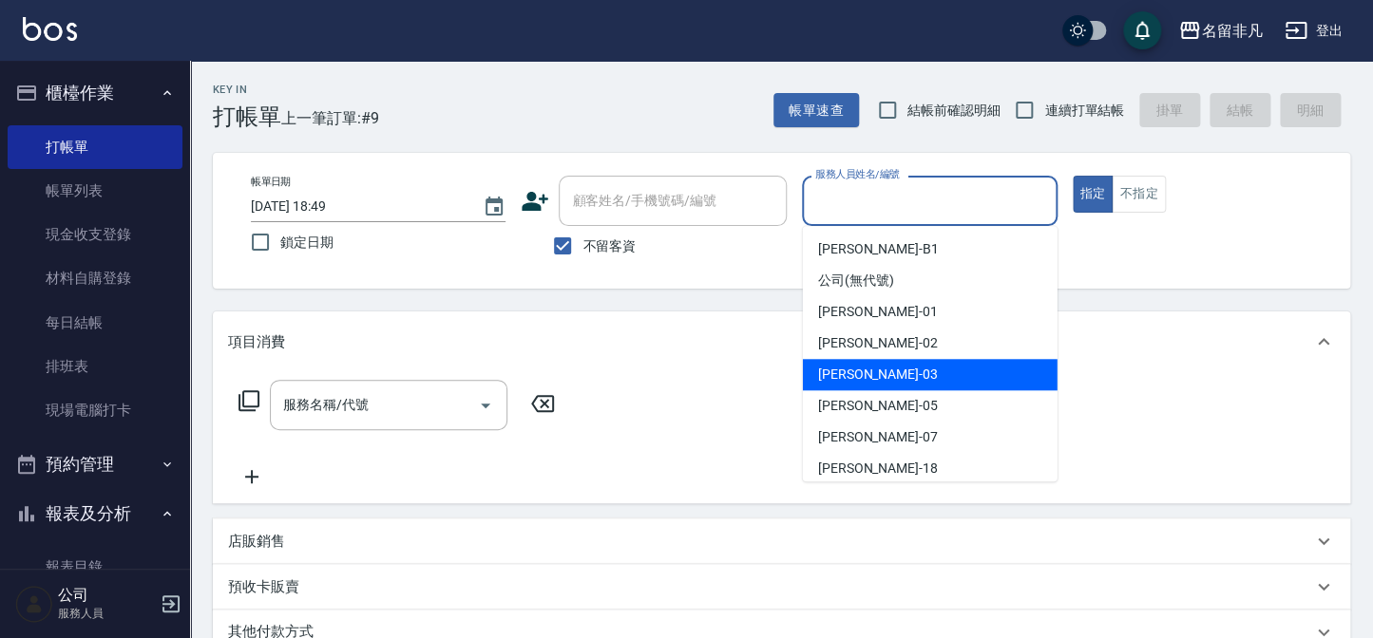
click at [947, 375] on div "[PERSON_NAME] -03" at bounding box center [930, 374] width 255 height 31
type input "[PERSON_NAME]-03"
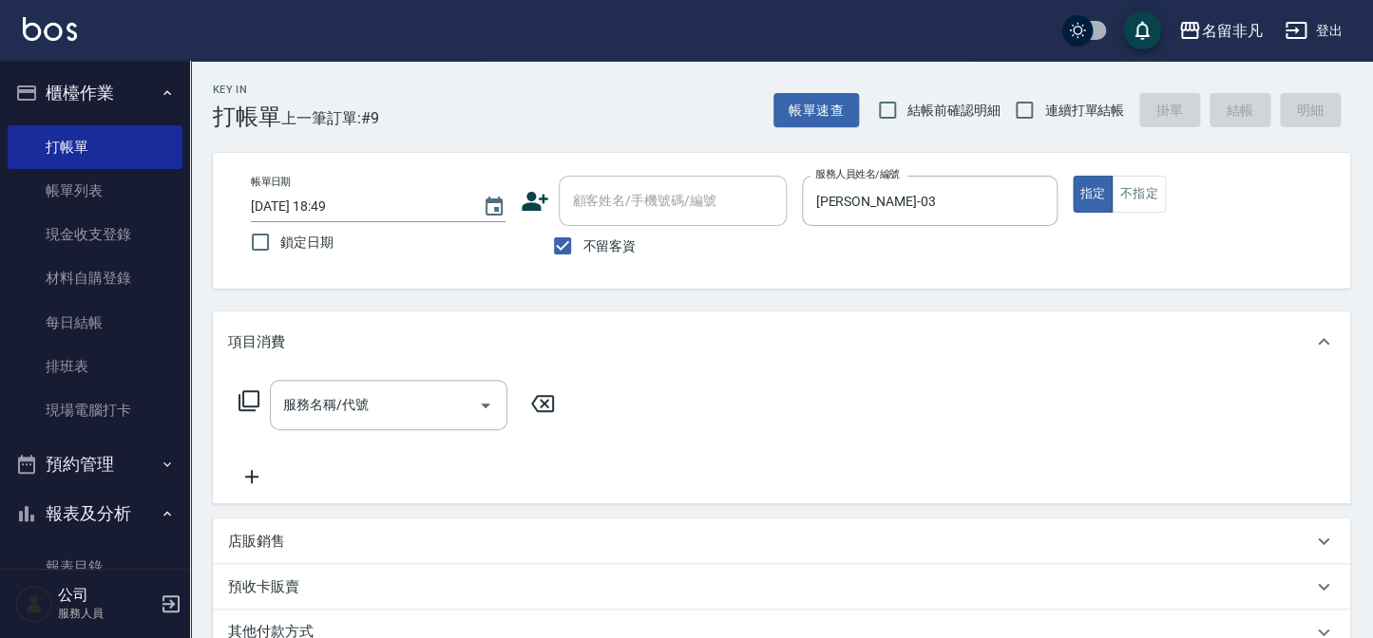
click at [254, 399] on icon at bounding box center [249, 401] width 23 height 23
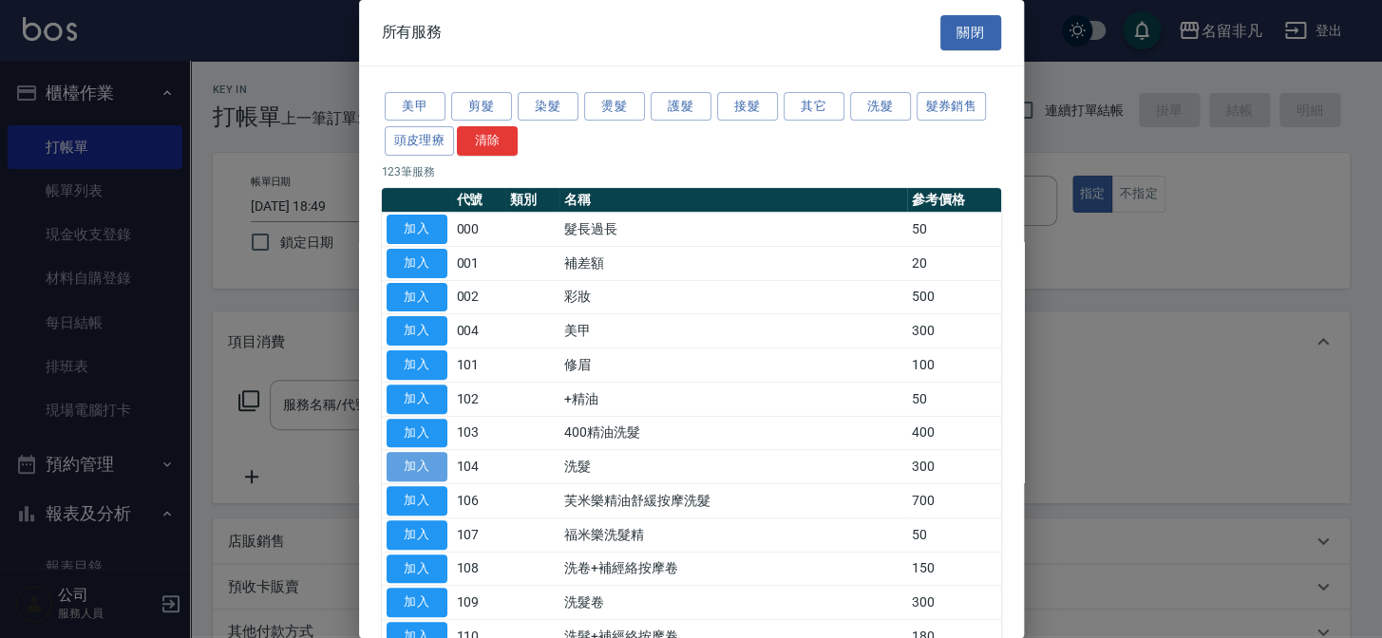
click at [421, 460] on button "加入" at bounding box center [417, 466] width 61 height 29
type input "洗髮(104)"
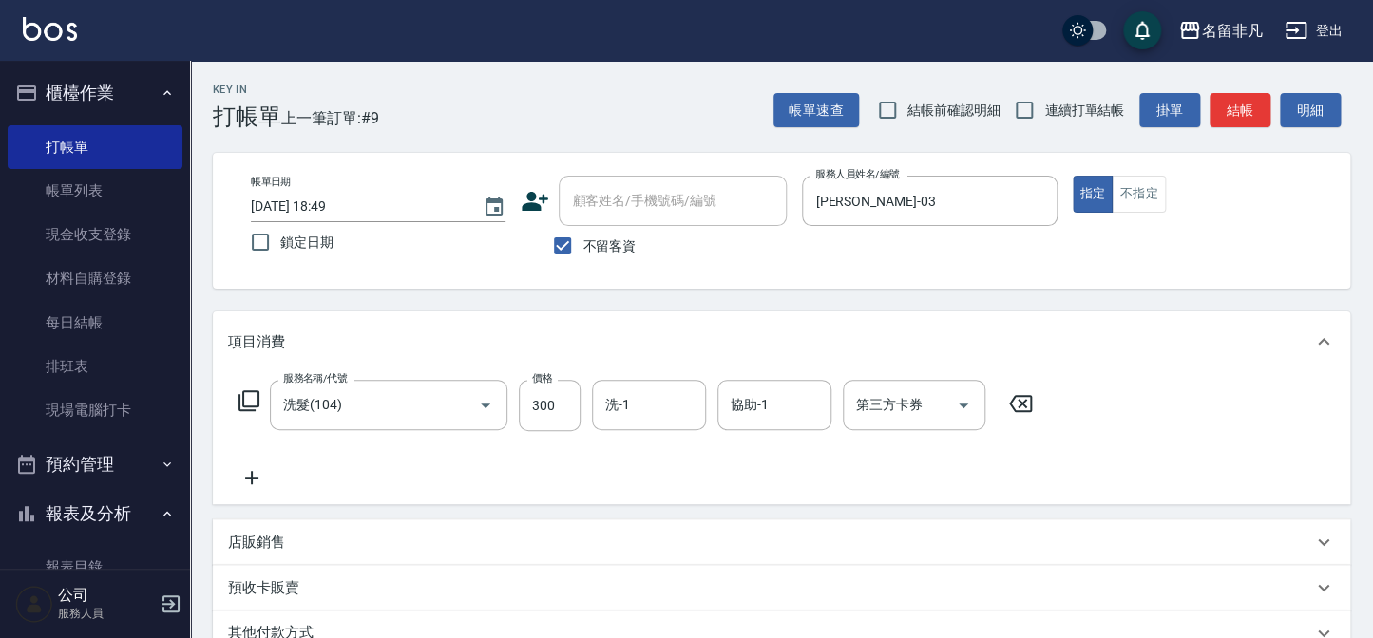
click at [253, 474] on icon at bounding box center [252, 477] width 48 height 23
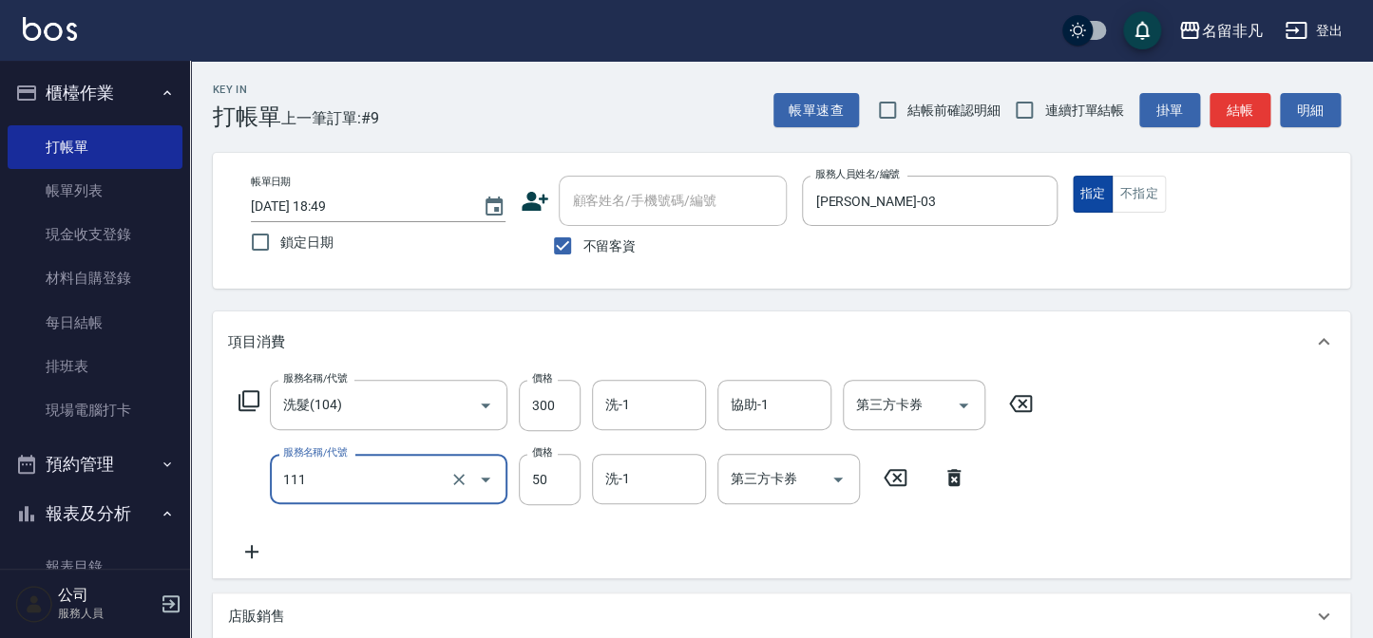
type input "上捲(111)"
click at [1102, 187] on button "指定" at bounding box center [1093, 194] width 41 height 37
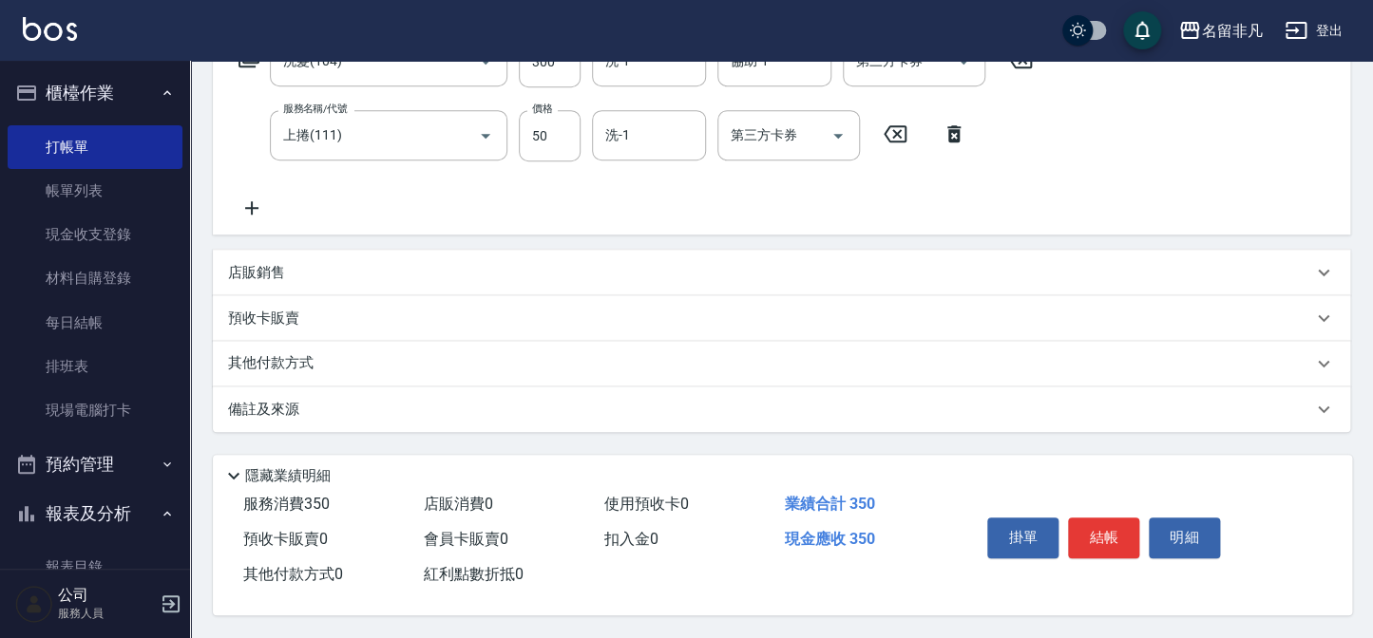
scroll to position [349, 0]
click at [1110, 532] on button "結帳" at bounding box center [1103, 538] width 71 height 40
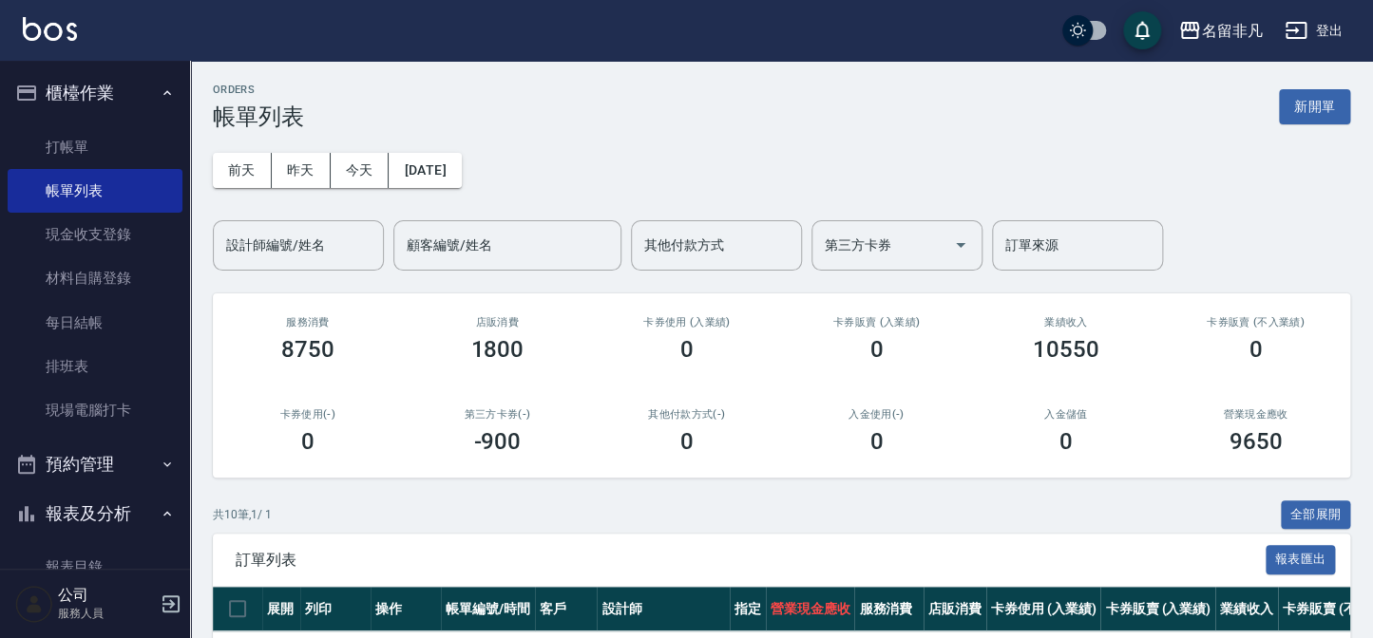
scroll to position [172, 0]
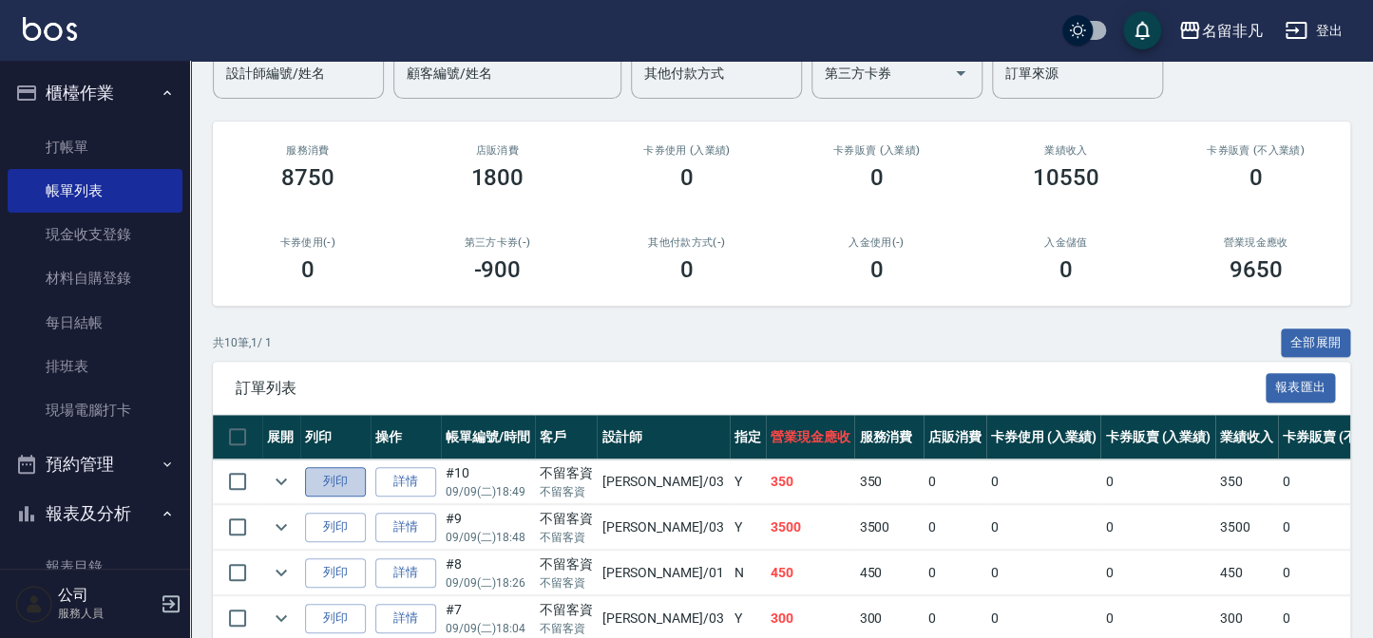
click at [340, 483] on button "列印" at bounding box center [335, 481] width 61 height 29
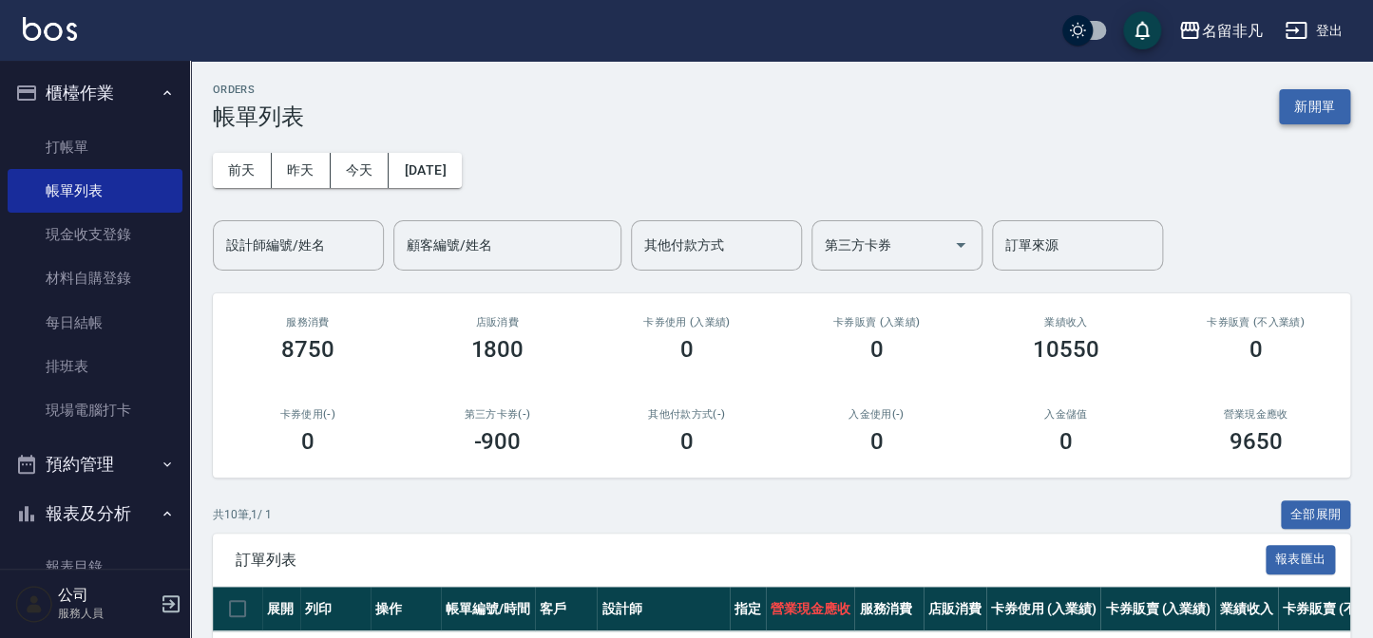
scroll to position [0, 0]
click at [1302, 122] on button "新開單" at bounding box center [1314, 106] width 71 height 35
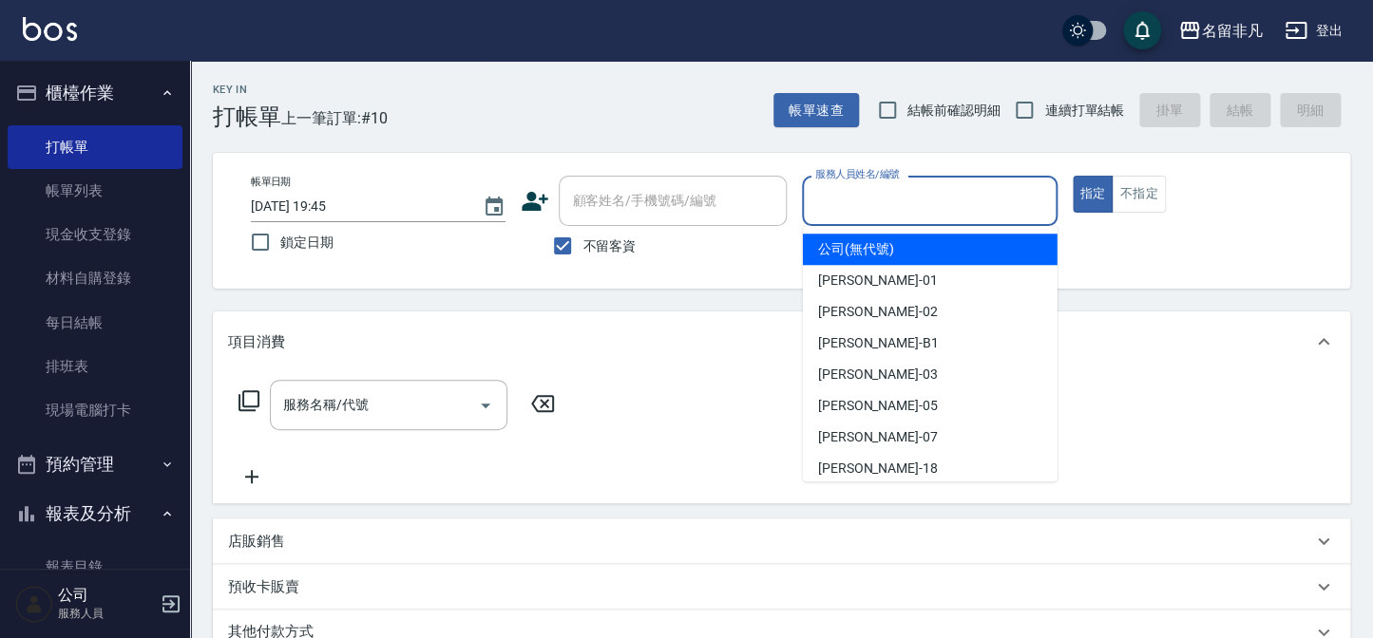
click at [903, 188] on input "服務人員姓名/編號" at bounding box center [929, 200] width 238 height 33
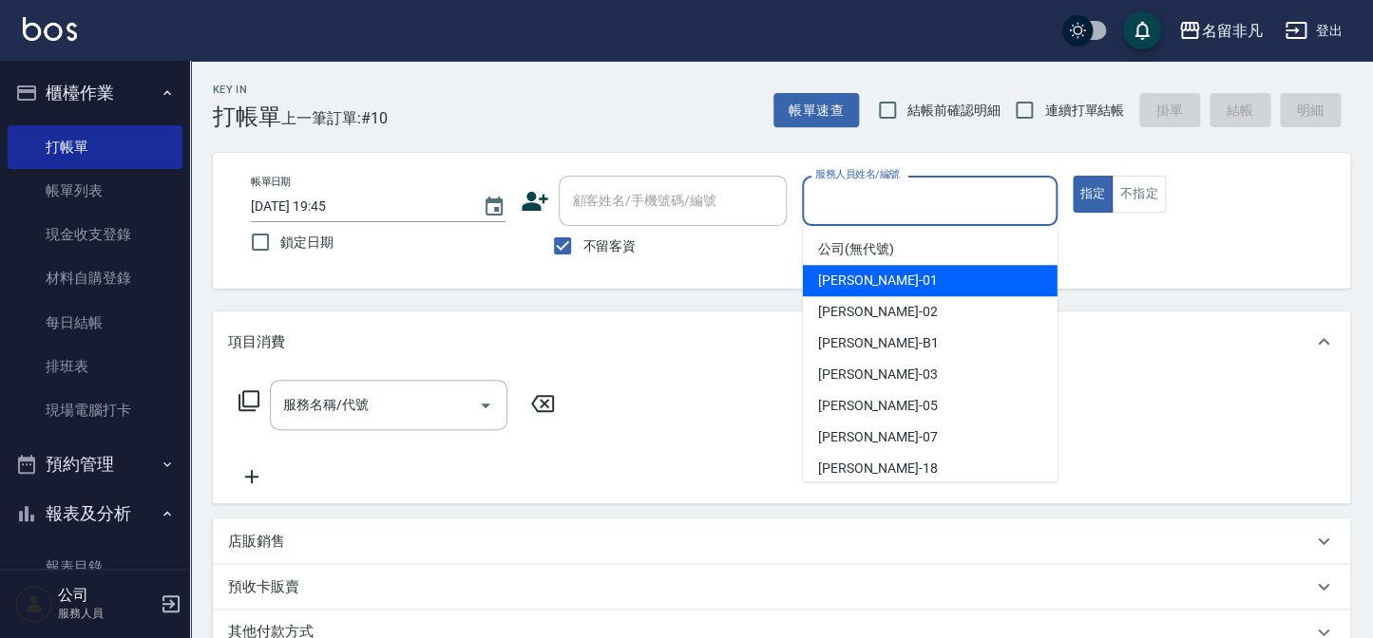
click at [871, 275] on span "[PERSON_NAME] -01" at bounding box center [878, 281] width 120 height 20
type input "[PERSON_NAME]-01"
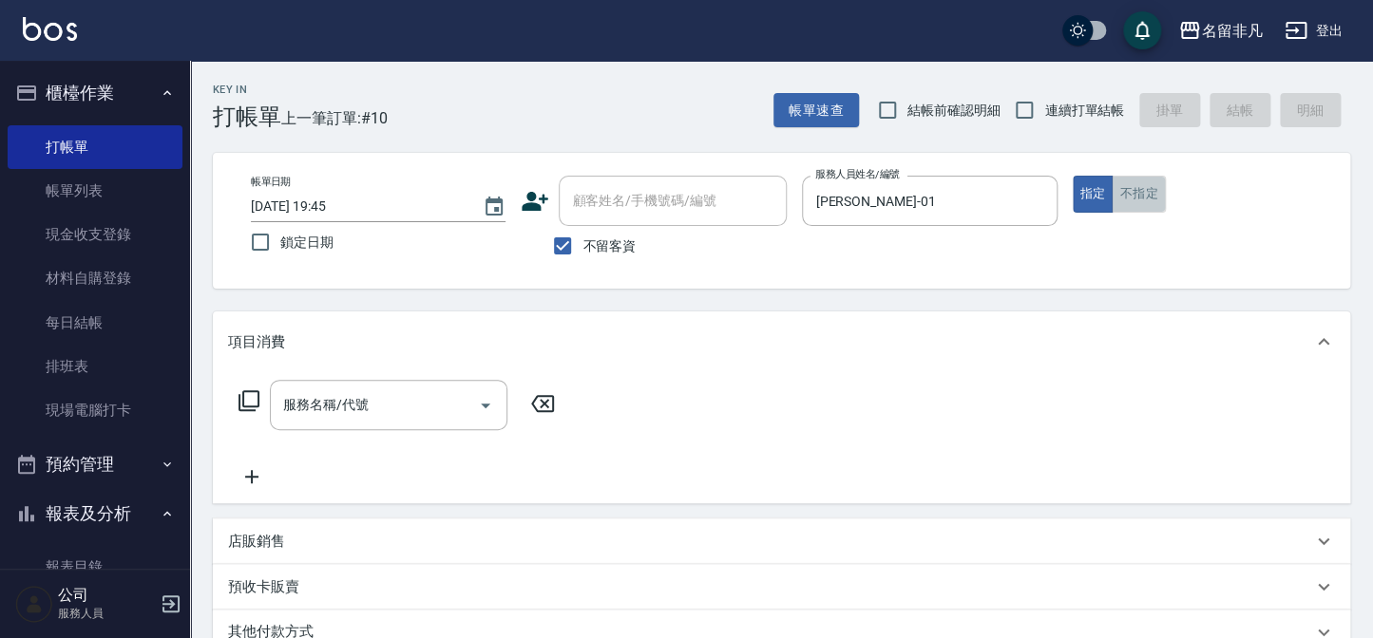
click at [1150, 200] on button "不指定" at bounding box center [1138, 194] width 53 height 37
click at [323, 408] on div "服務名稱/代號 服務名稱/代號" at bounding box center [389, 405] width 238 height 50
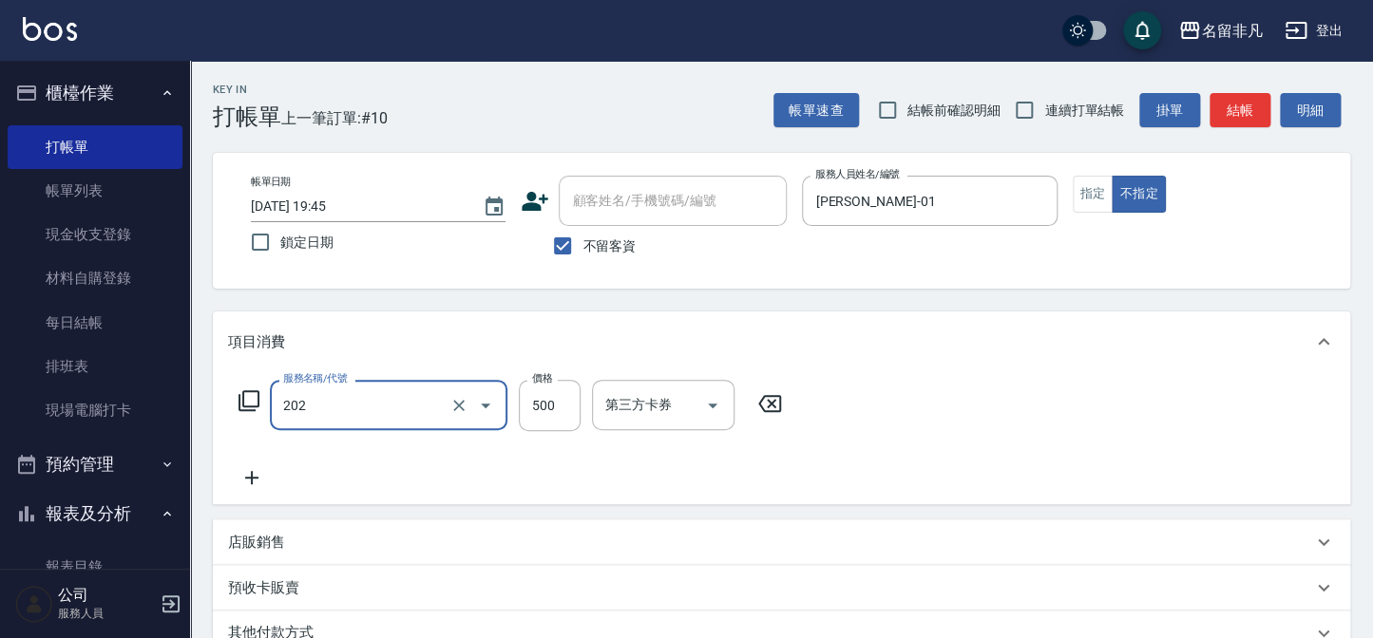
type input "剪髮(202)"
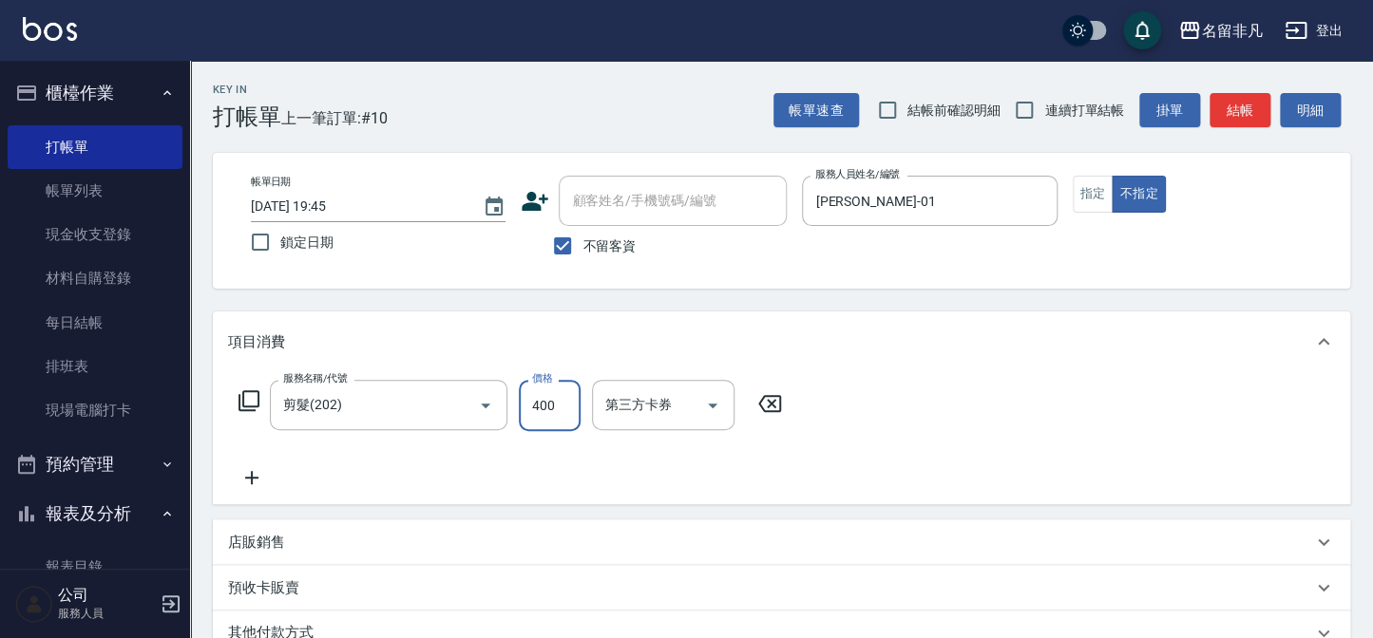
type input "400"
click at [1250, 107] on button "結帳" at bounding box center [1239, 110] width 61 height 35
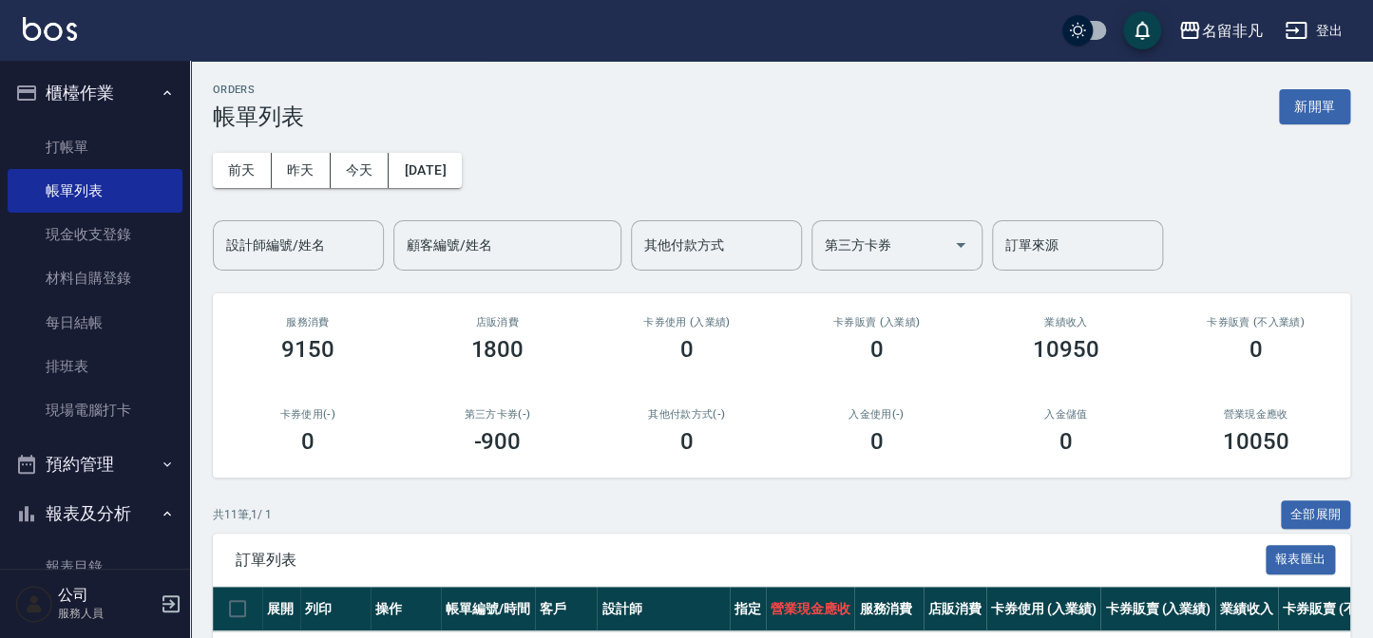
click at [1319, 86] on div "ORDERS 帳單列表 新開單" at bounding box center [781, 107] width 1137 height 47
click at [1315, 95] on button "新開單" at bounding box center [1314, 106] width 71 height 35
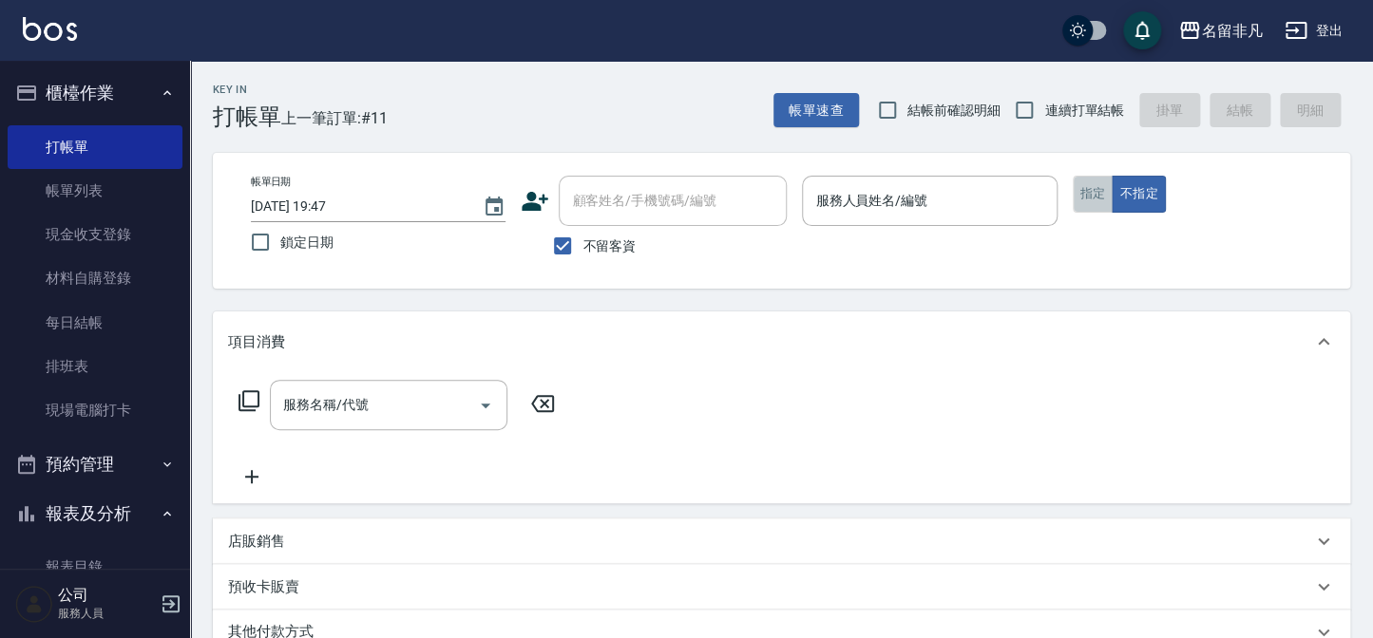
click at [1091, 191] on button "指定" at bounding box center [1093, 194] width 41 height 37
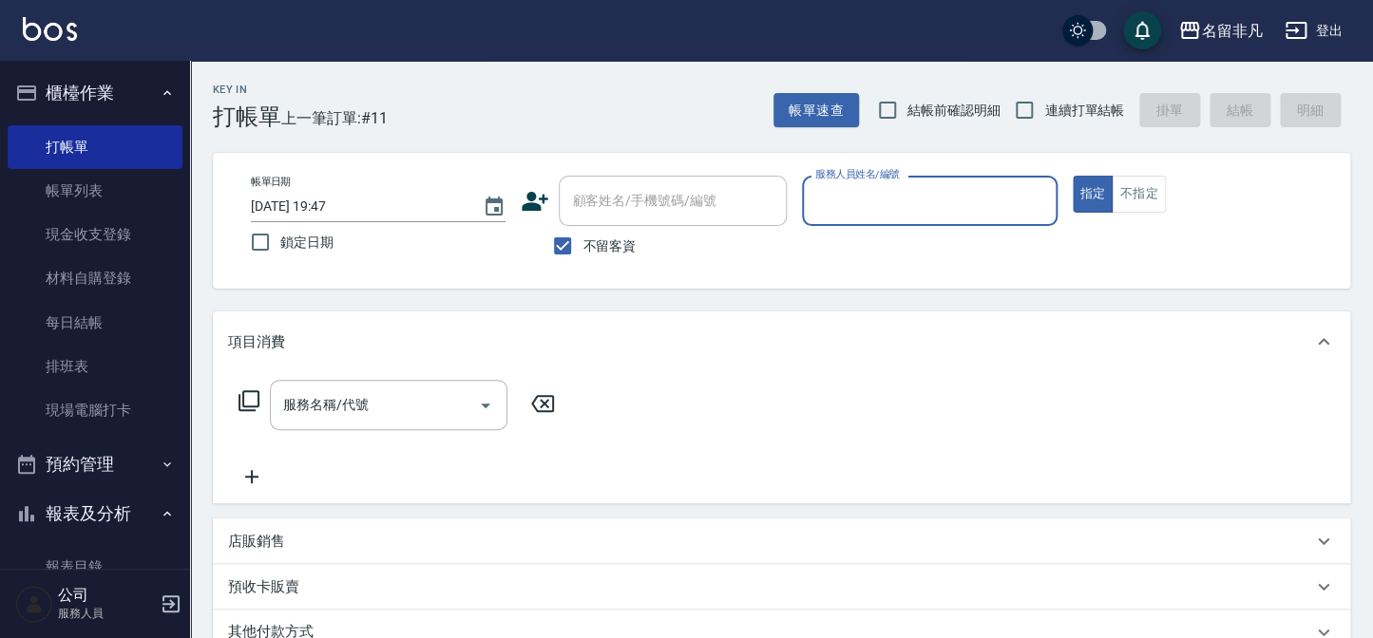
click at [612, 234] on label "不留客資" at bounding box center [588, 246] width 93 height 40
click at [582, 234] on input "不留客資" at bounding box center [562, 246] width 40 height 40
checkbox input "false"
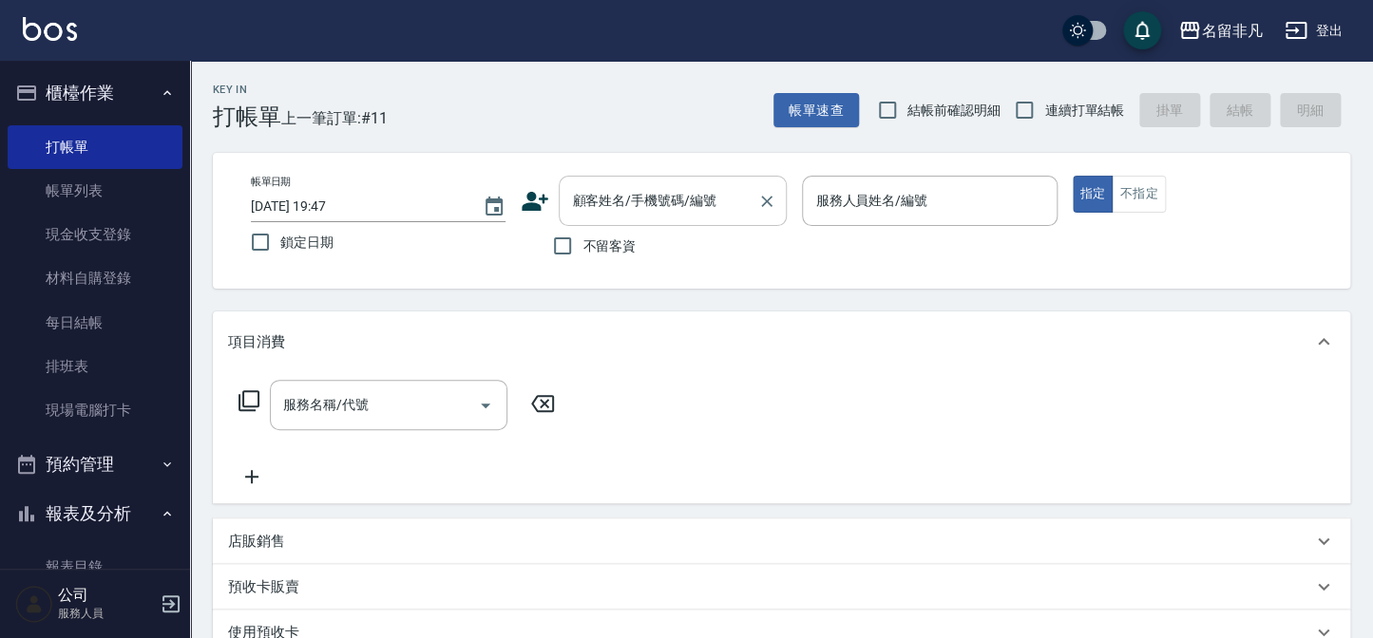
click at [631, 208] on div "顧客姓名/手機號碼/編號 顧客姓名/手機號碼/編號" at bounding box center [673, 201] width 228 height 50
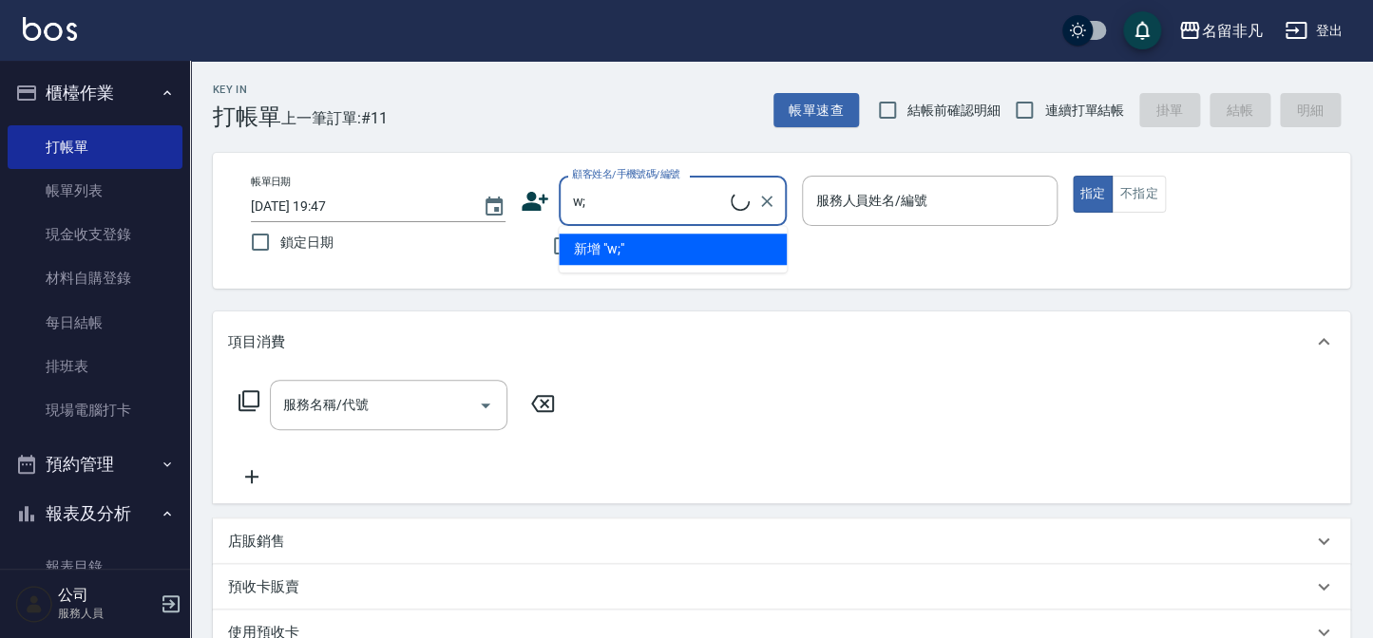
type input "w"
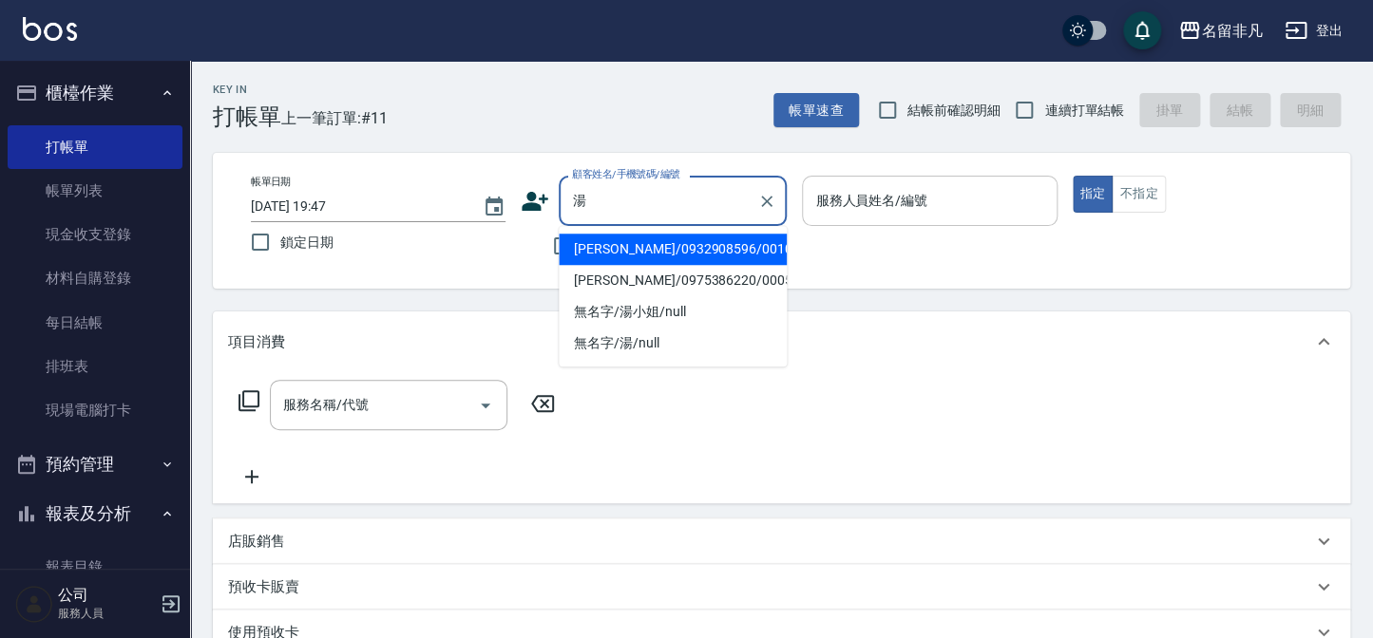
click at [667, 253] on li "[PERSON_NAME]/0932908596/0010270" at bounding box center [673, 249] width 228 height 31
type input "[PERSON_NAME]/0932908596/0010270"
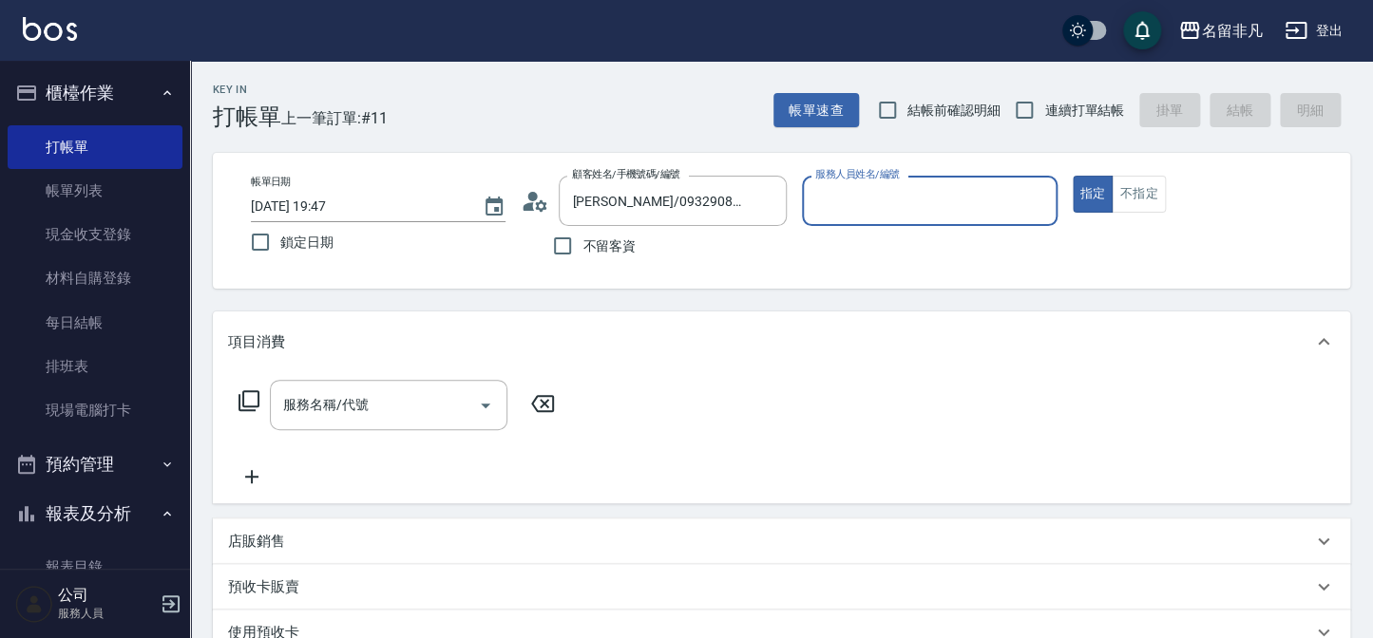
click at [899, 193] on input "服務人員姓名/編號" at bounding box center [929, 200] width 238 height 33
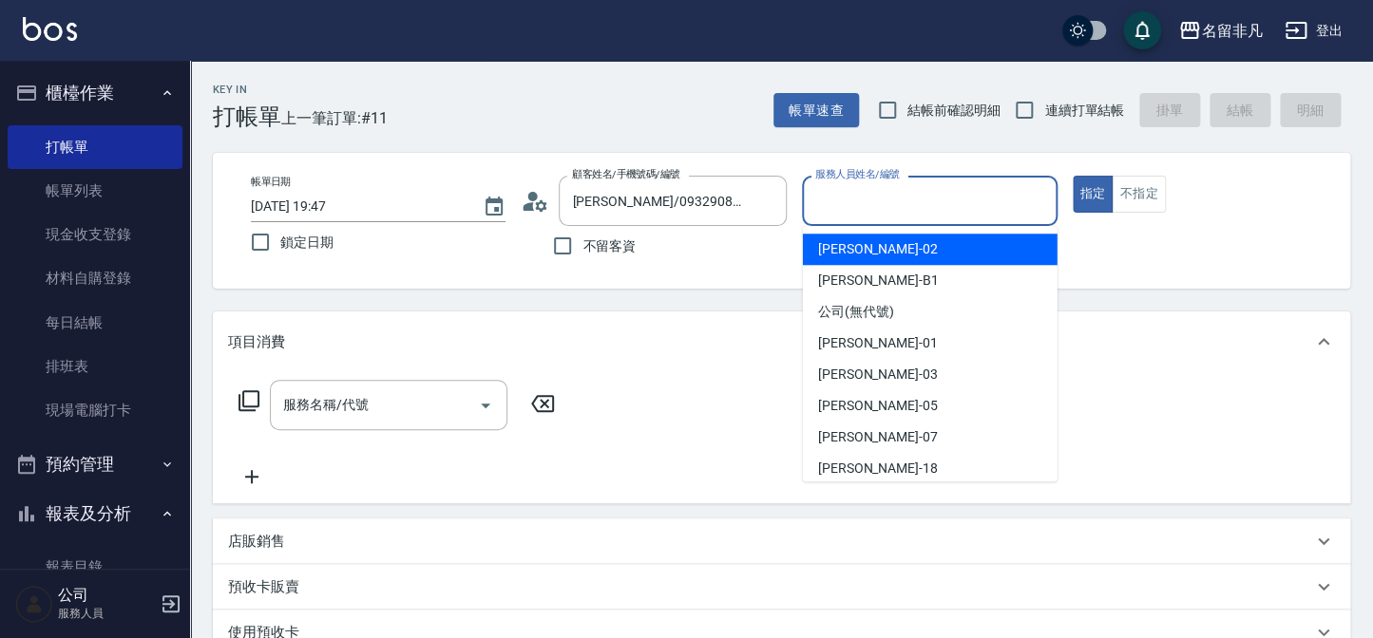
click at [876, 261] on div "[PERSON_NAME]-02" at bounding box center [930, 249] width 255 height 31
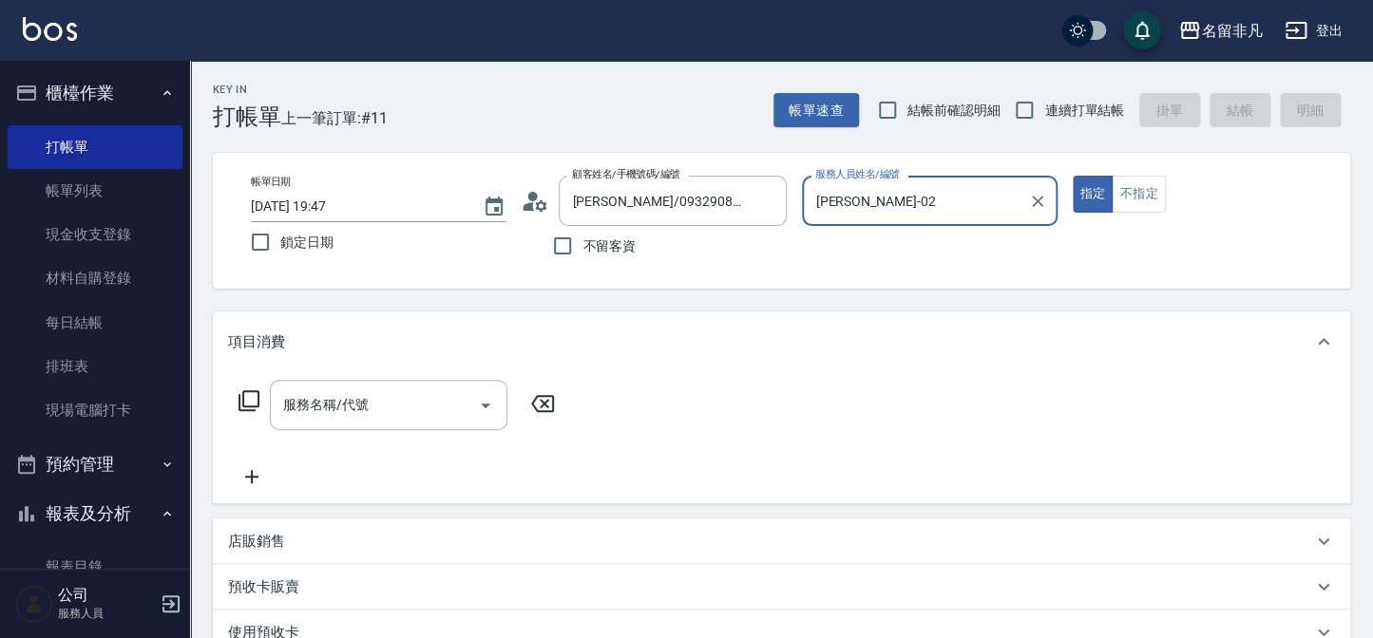
type input "[PERSON_NAME]-02"
click at [420, 422] on div "服務名稱/代號" at bounding box center [389, 405] width 238 height 50
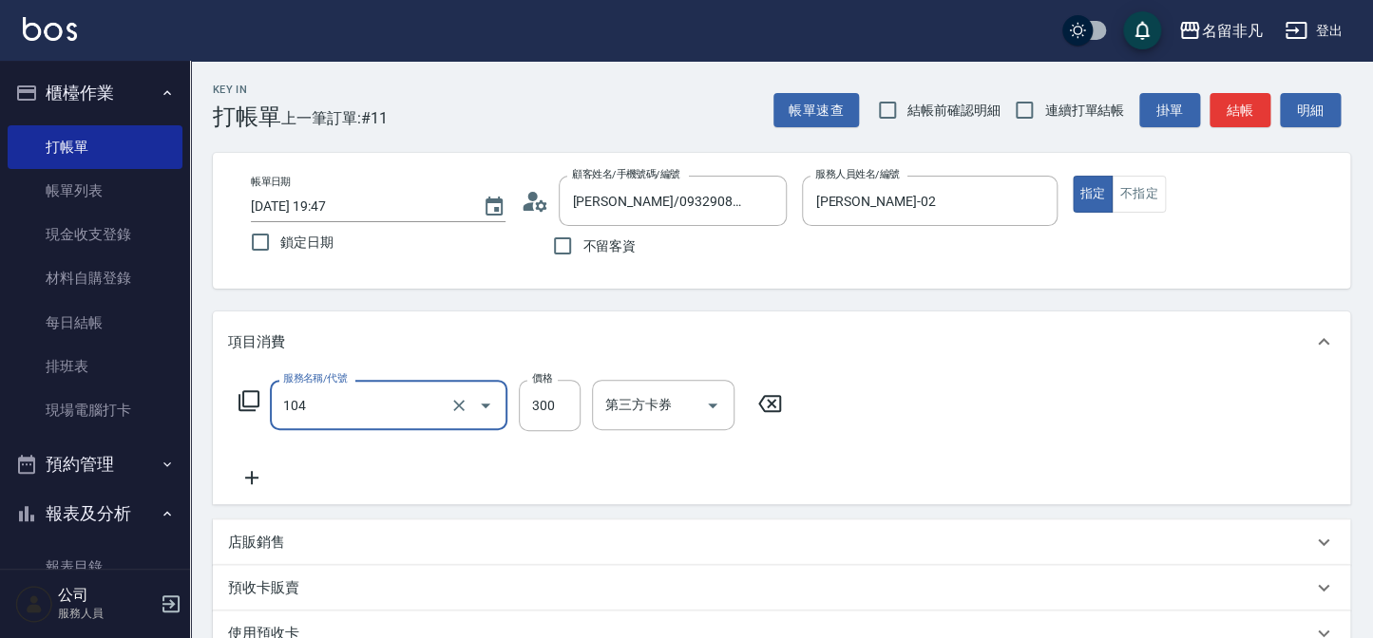
type input "洗髮(104)"
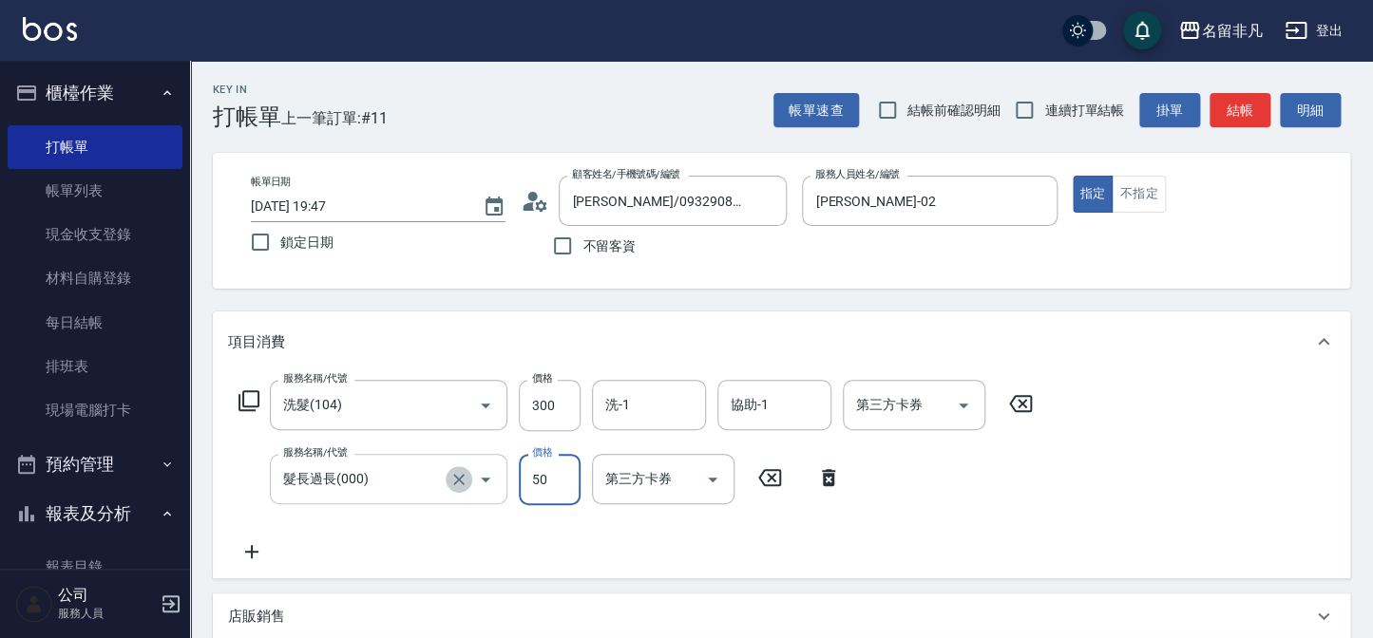
click at [446, 482] on button "Clear" at bounding box center [459, 479] width 27 height 27
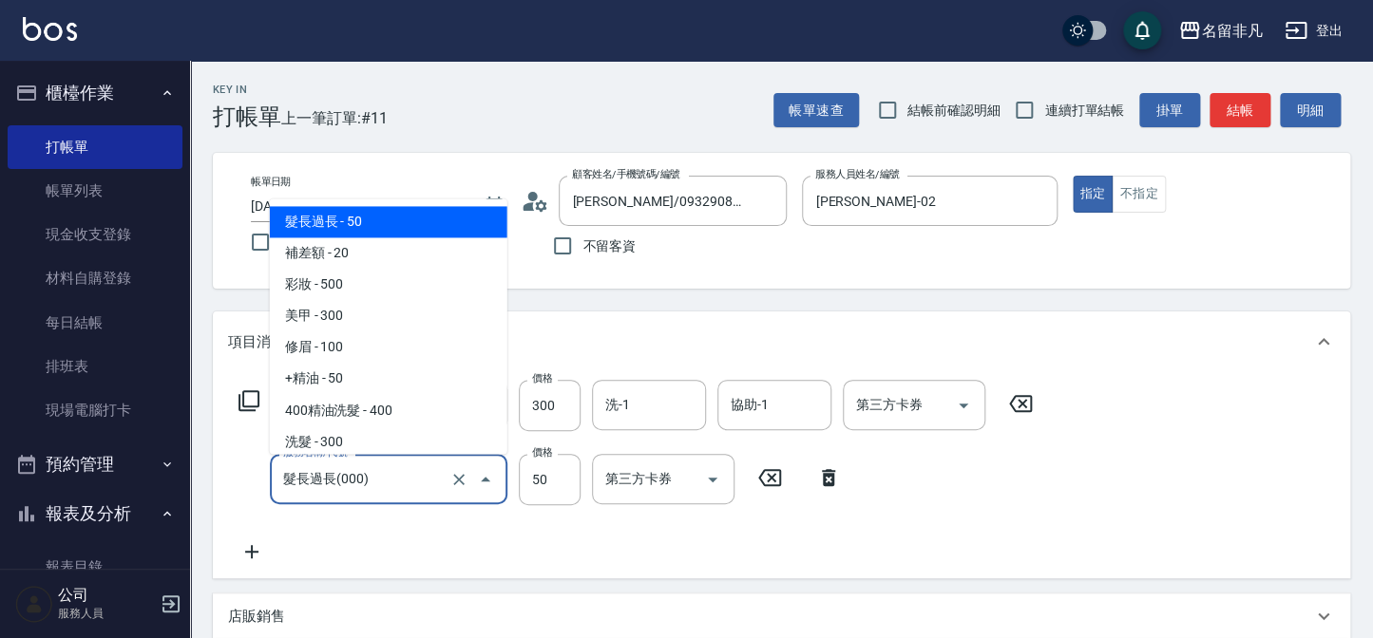
click at [395, 479] on input "髮長過長(000)" at bounding box center [361, 479] width 167 height 33
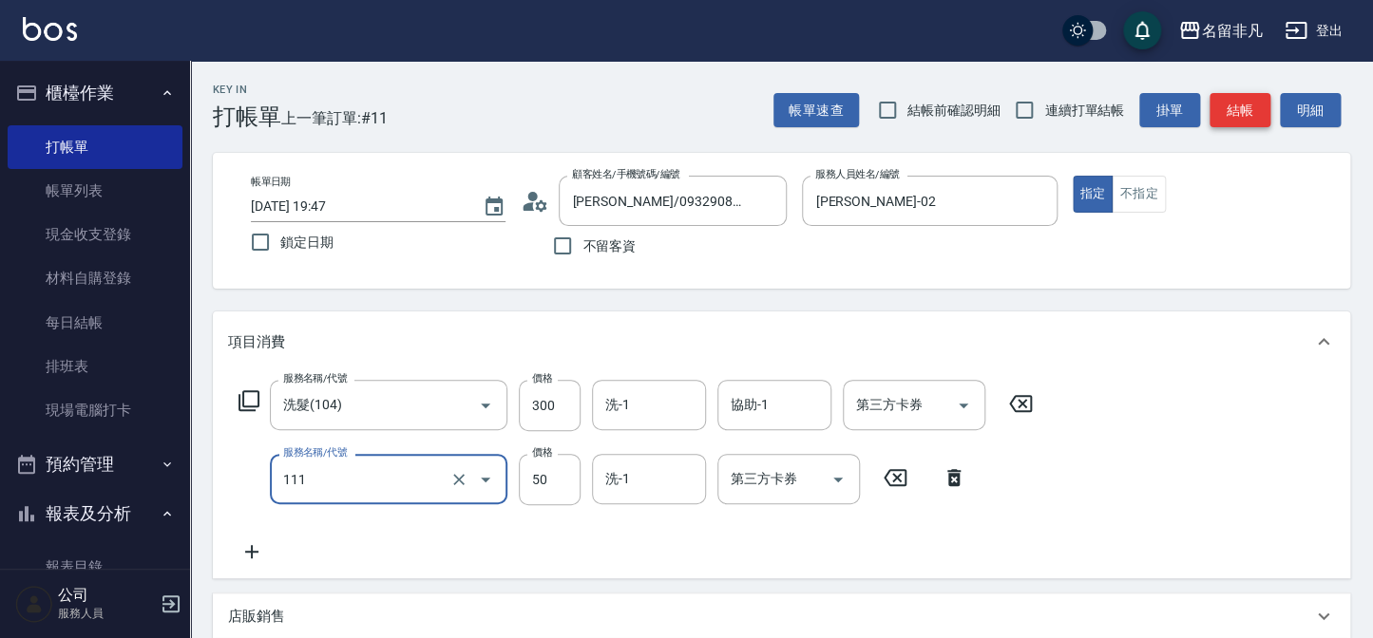
type input "上捲(111)"
click at [1262, 118] on button "結帳" at bounding box center [1239, 110] width 61 height 35
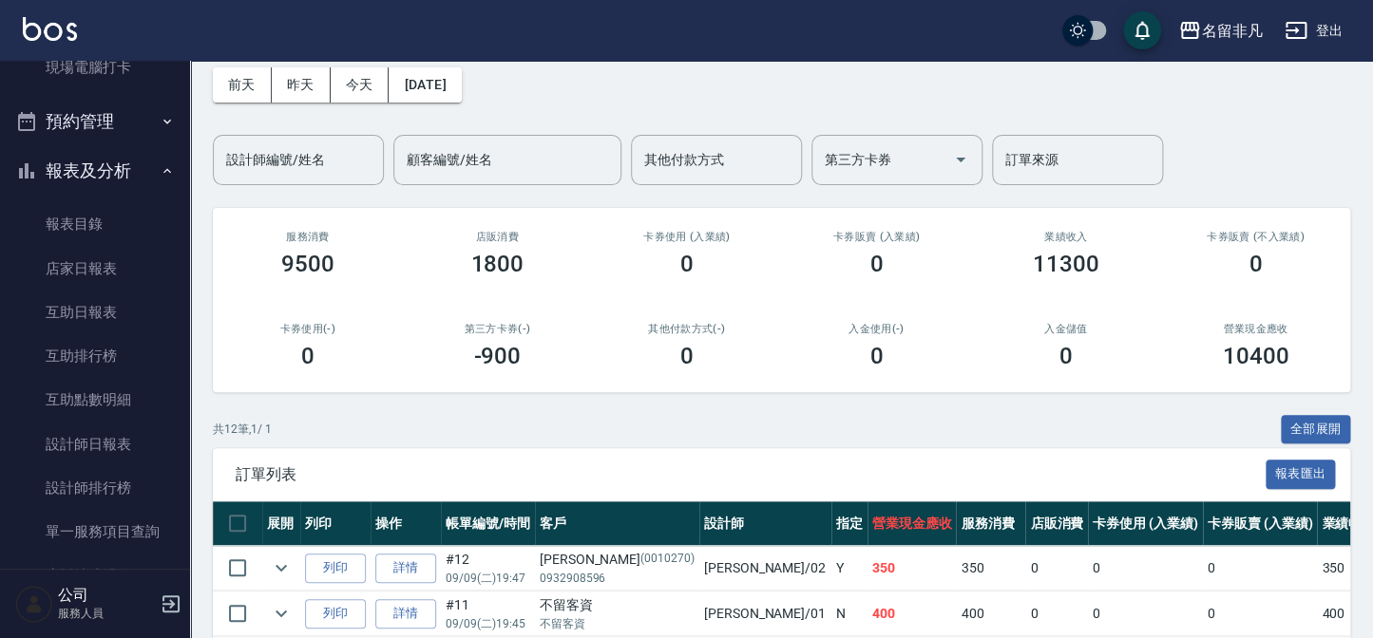
scroll to position [345, 0]
click at [110, 262] on link "店家日報表" at bounding box center [95, 267] width 175 height 44
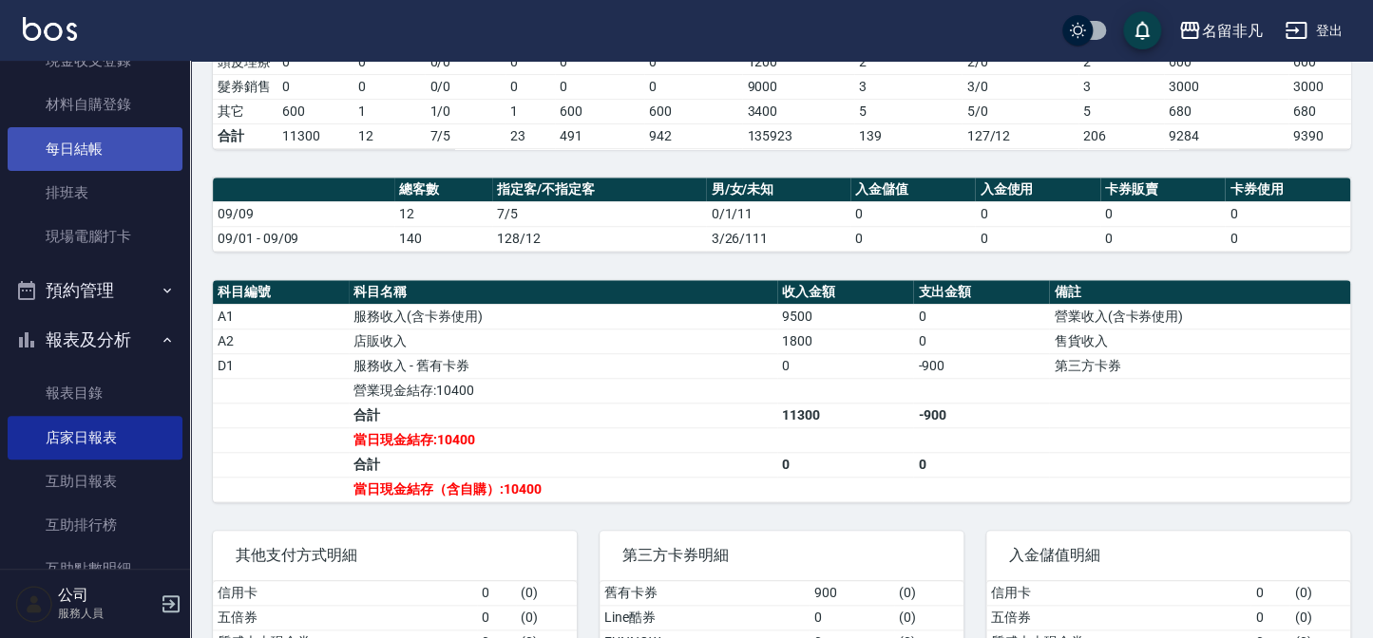
scroll to position [86, 0]
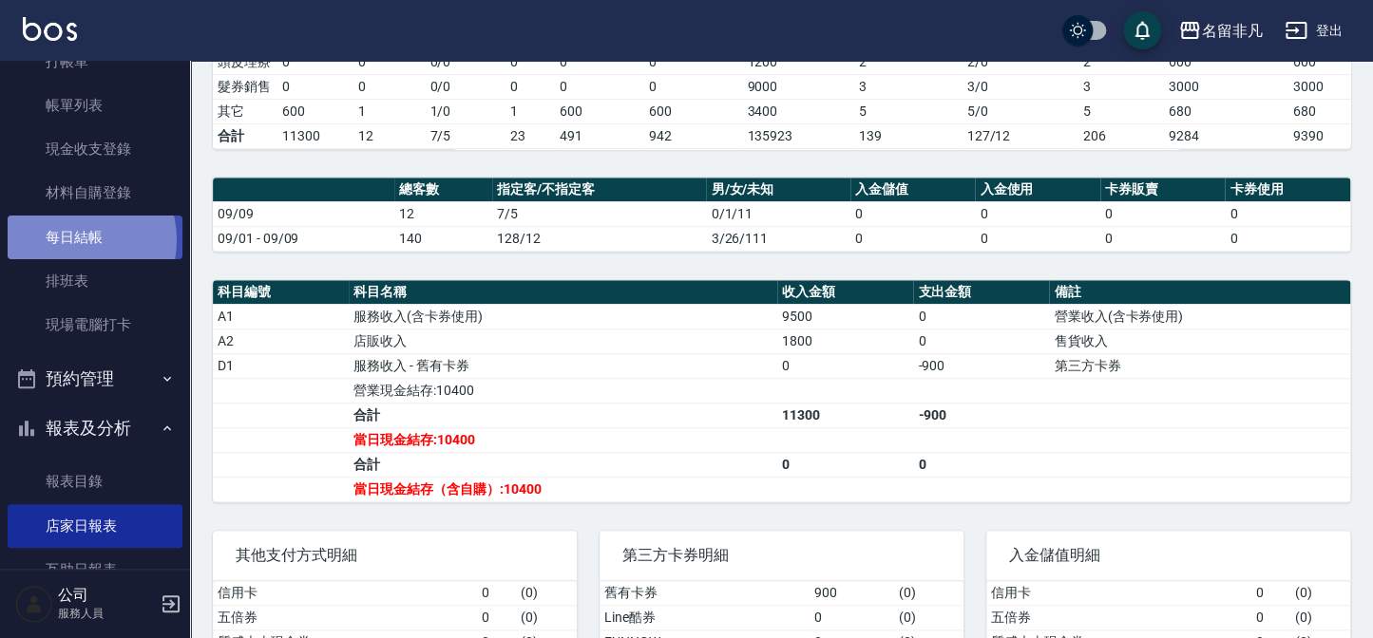
click at [76, 239] on link "每日結帳" at bounding box center [95, 238] width 175 height 44
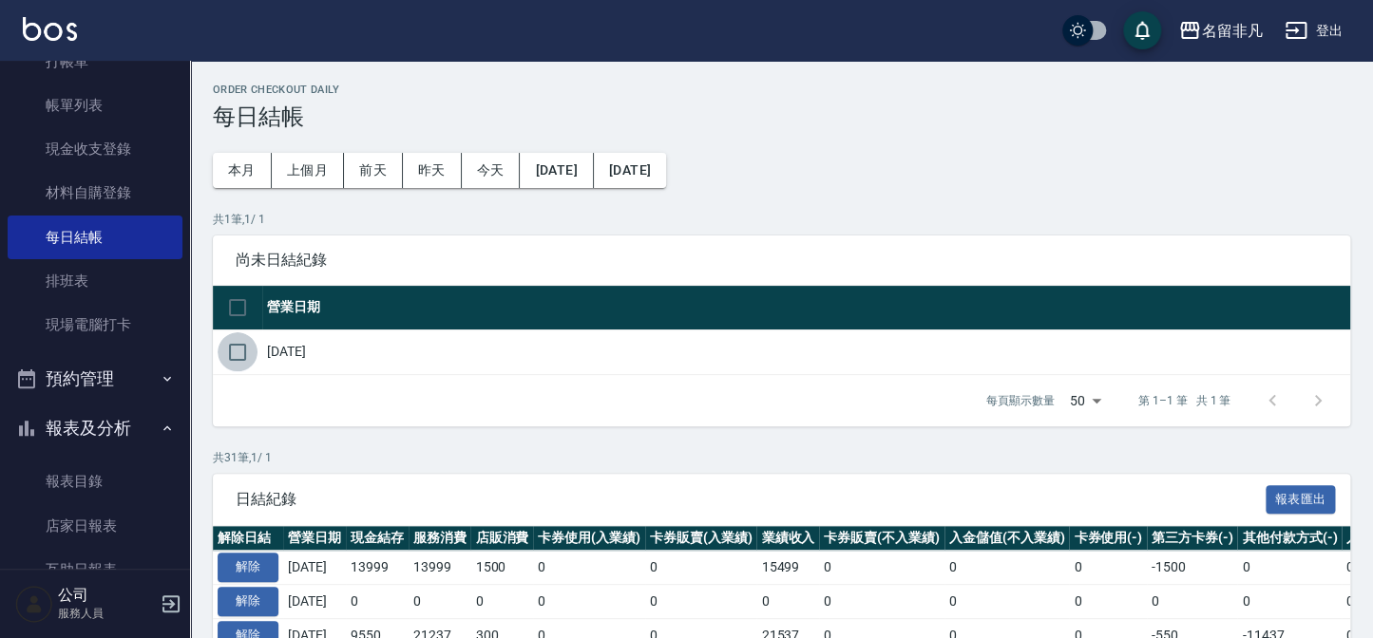
click at [245, 354] on input "checkbox" at bounding box center [238, 353] width 40 height 40
checkbox input "true"
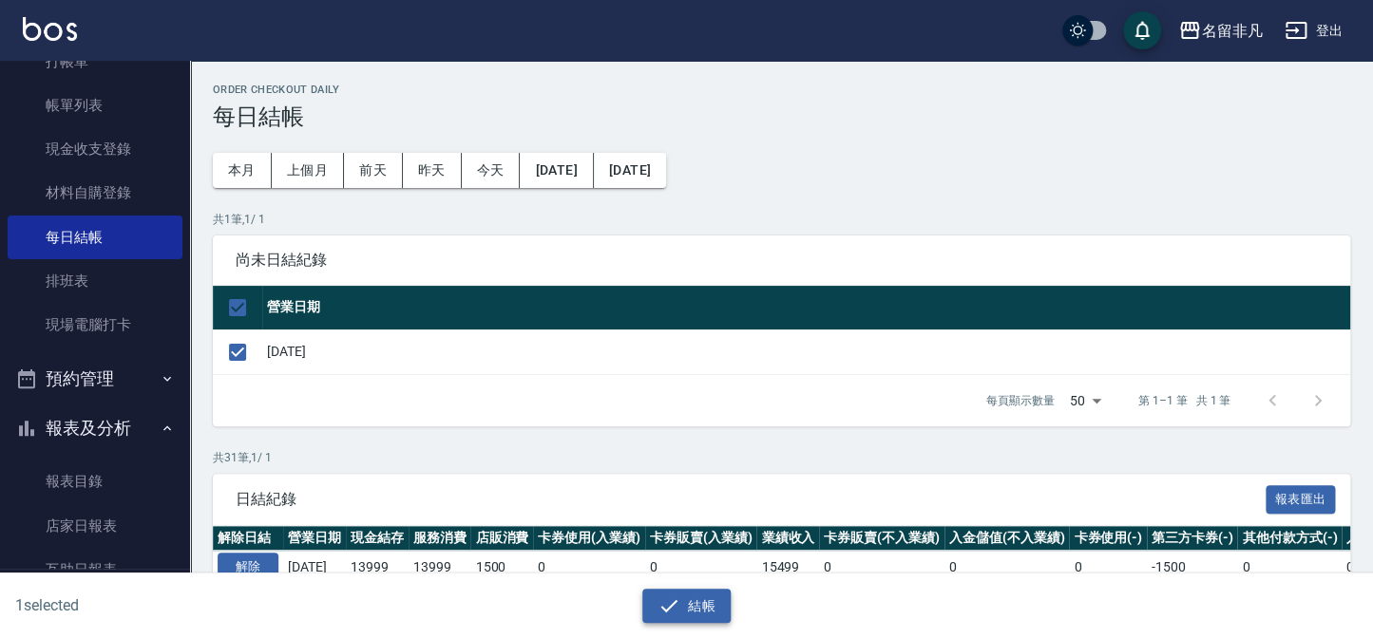
click at [698, 618] on button "結帳" at bounding box center [686, 606] width 88 height 35
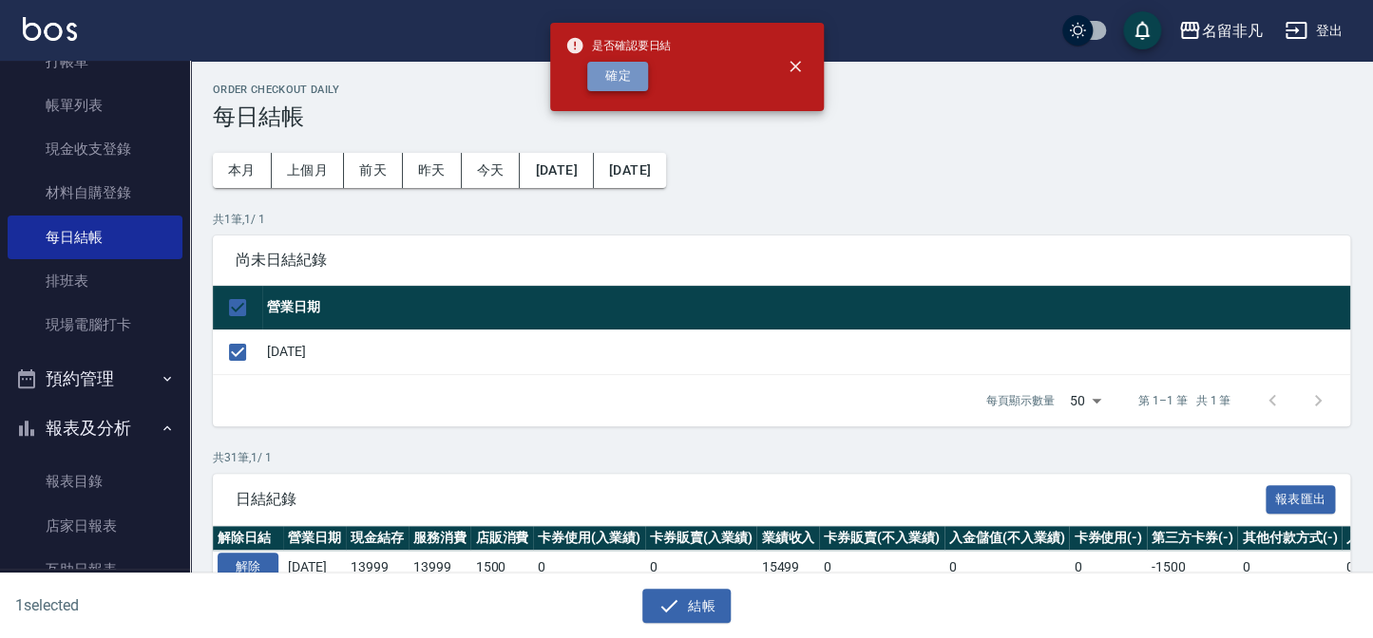
click at [619, 67] on button "確定" at bounding box center [617, 76] width 61 height 29
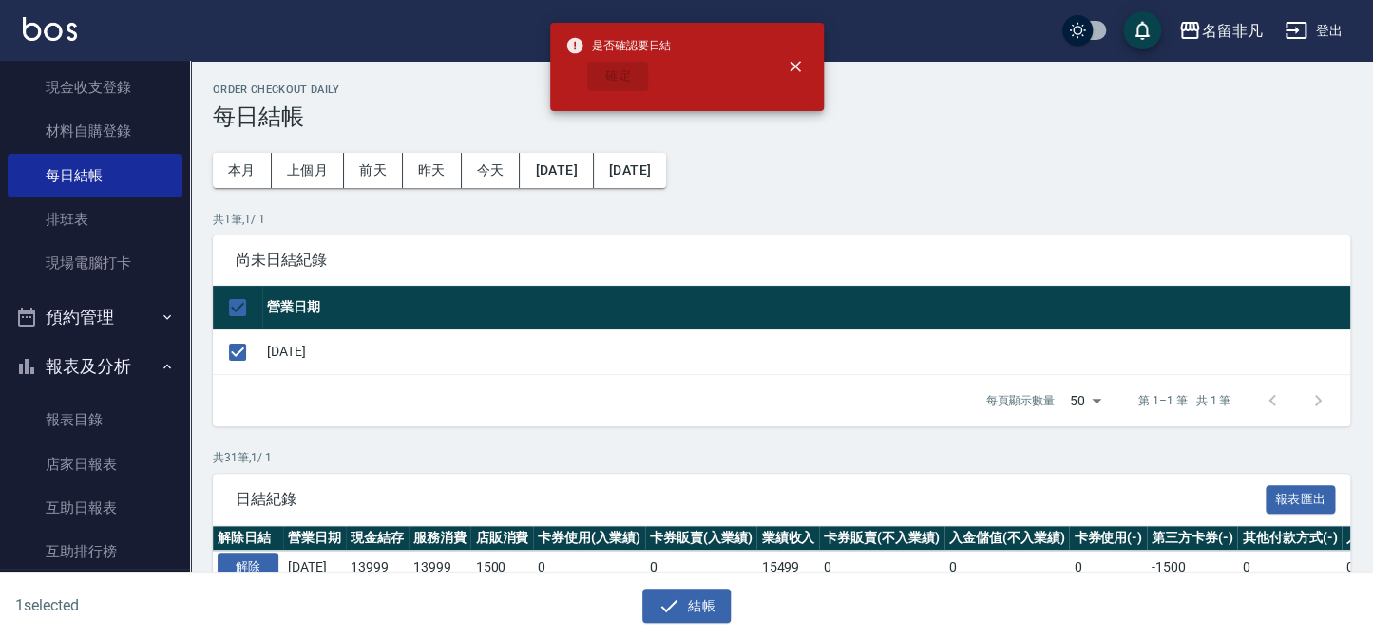
checkbox input "false"
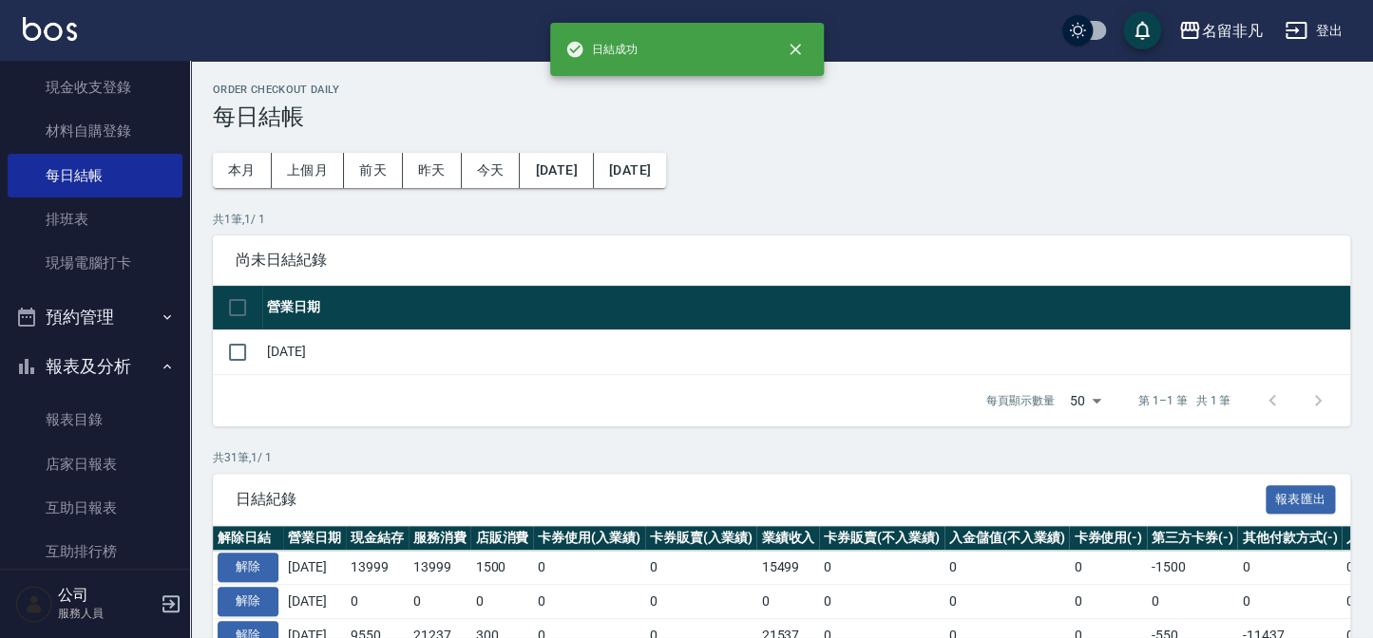
scroll to position [325, 0]
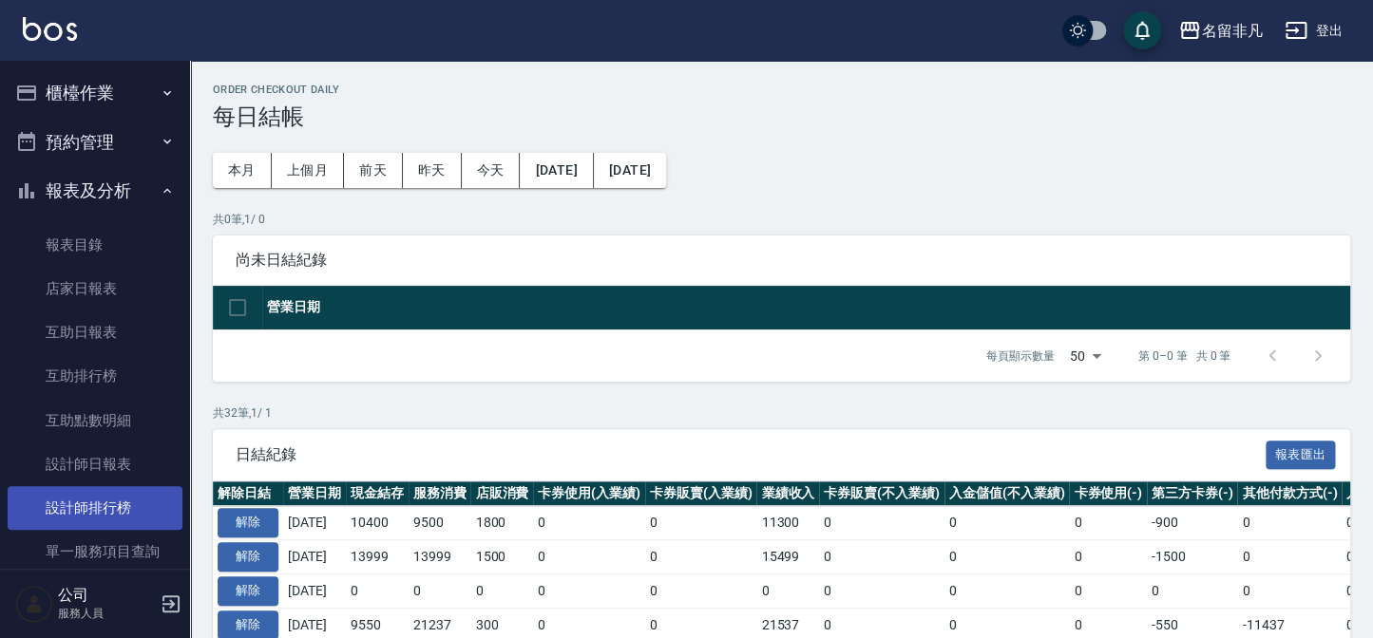
scroll to position [172, 0]
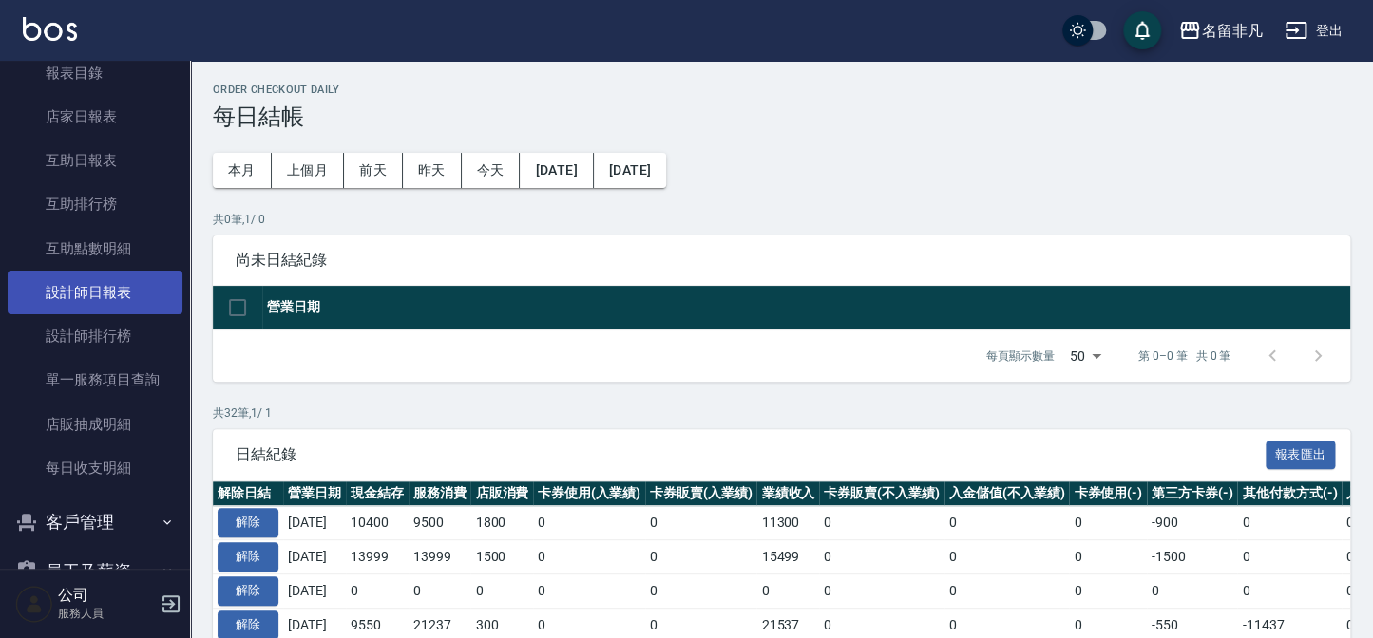
click at [104, 281] on link "設計師日報表" at bounding box center [95, 293] width 175 height 44
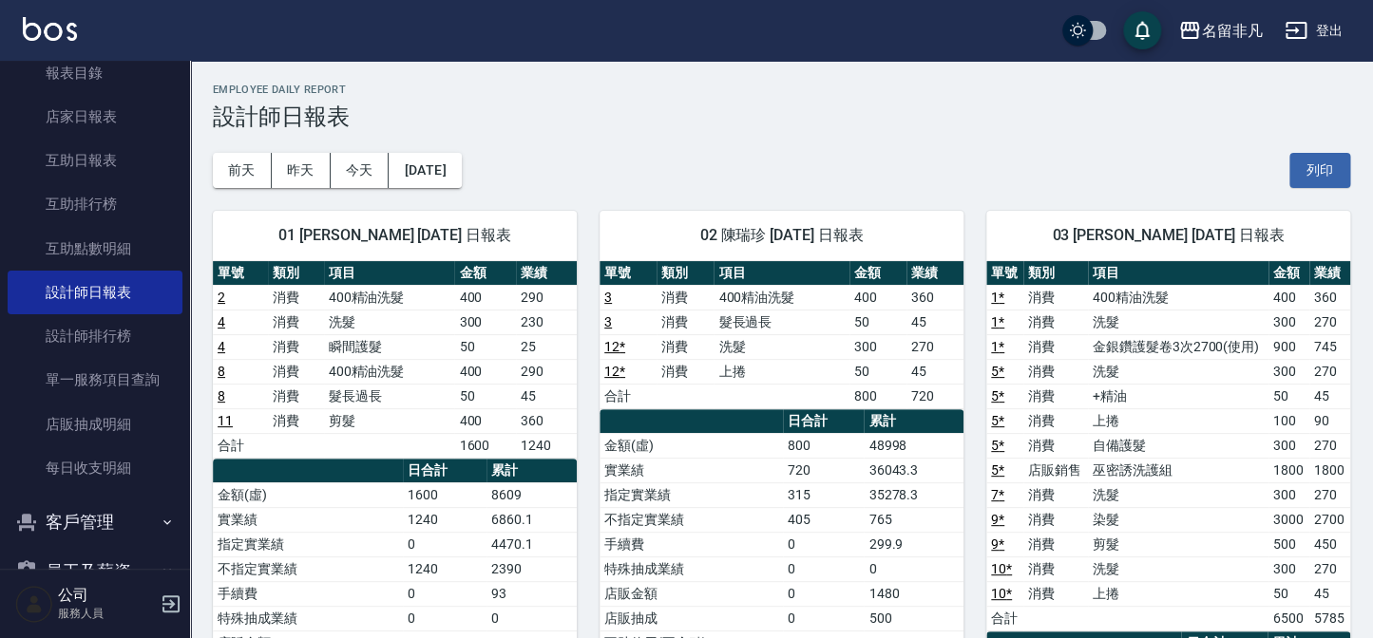
scroll to position [86, 0]
